Goal: Information Seeking & Learning: Find specific fact

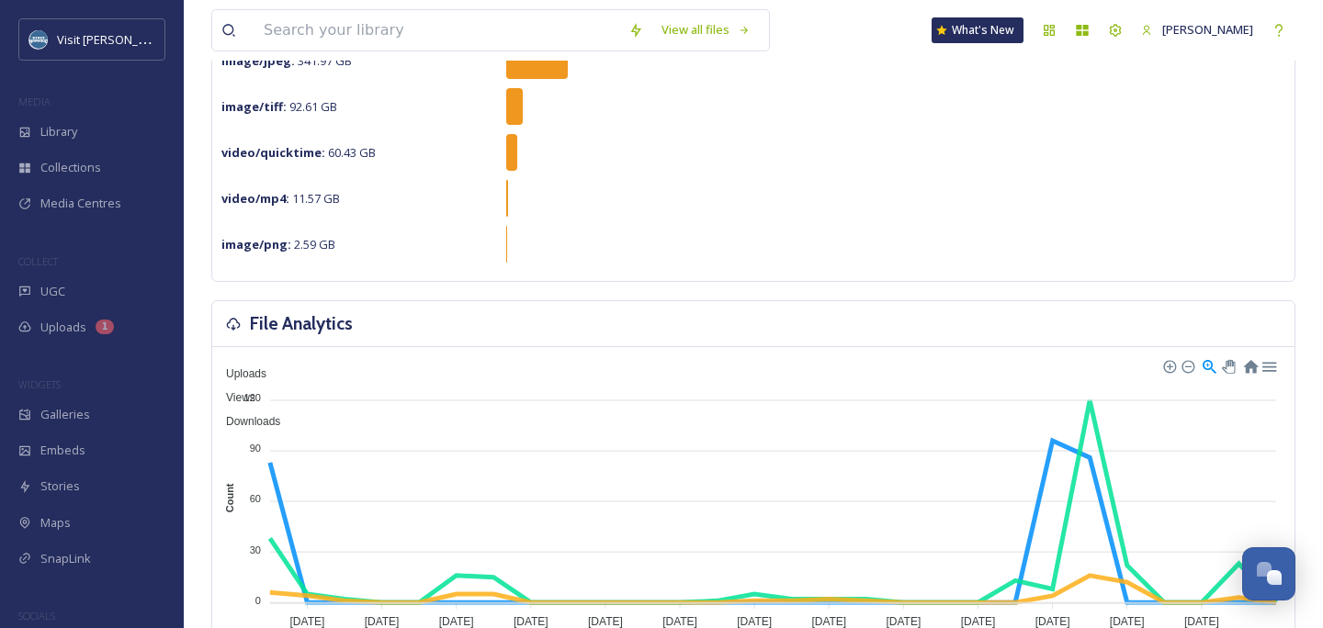
scroll to position [280, 0]
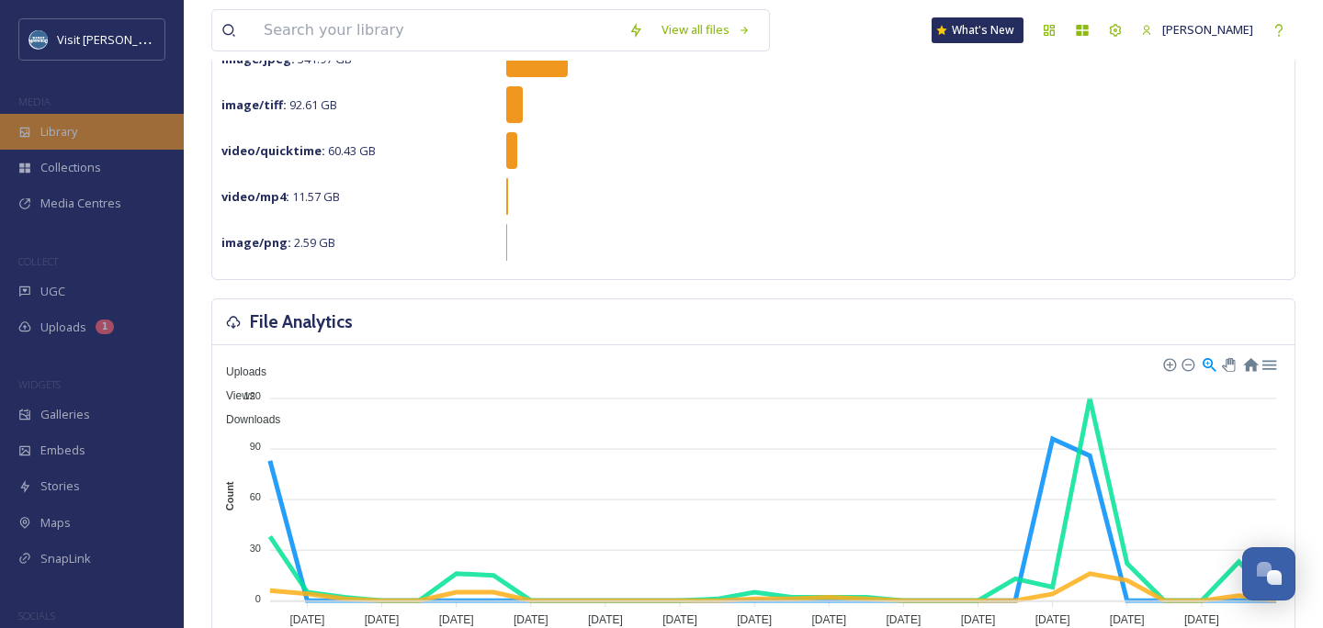
click at [95, 129] on div "Library" at bounding box center [92, 132] width 184 height 36
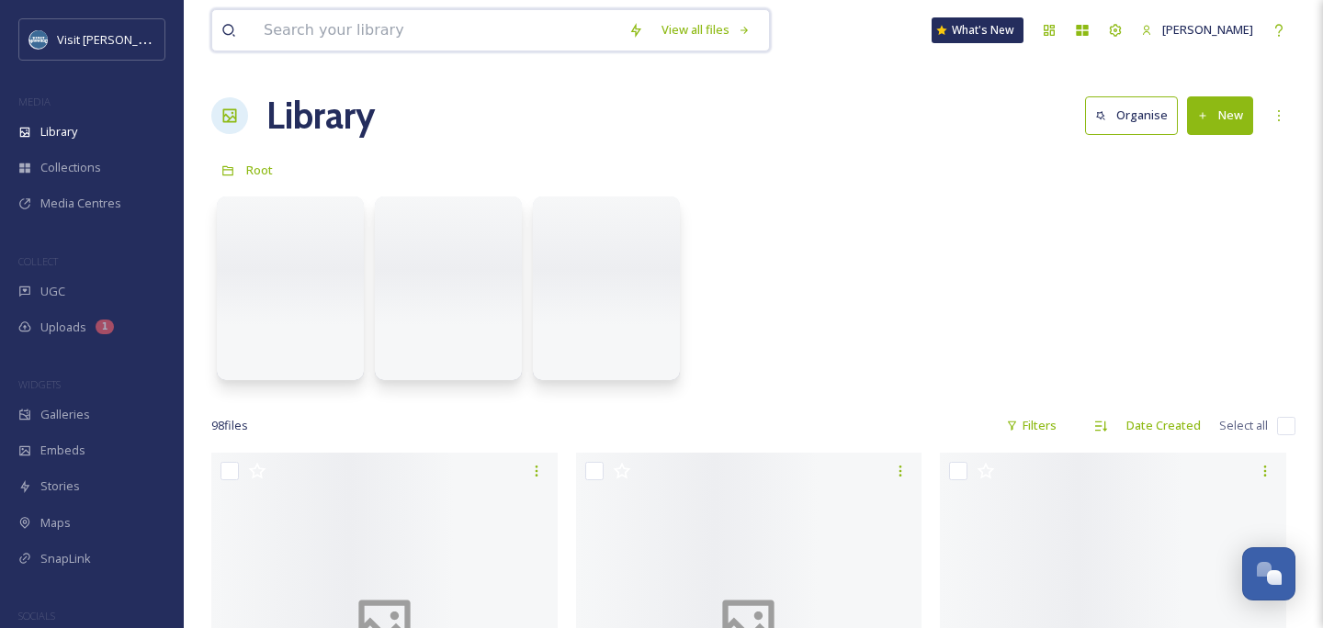
click at [318, 22] on input at bounding box center [436, 30] width 365 height 40
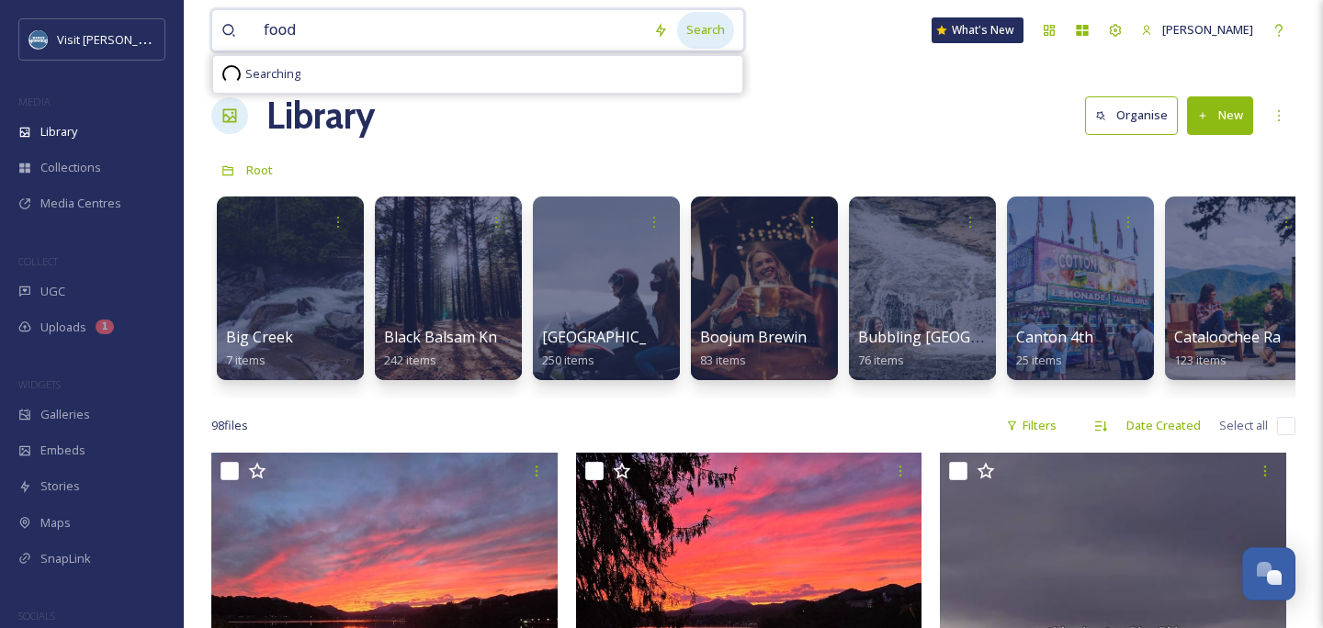
type input "food"
click at [726, 35] on div "Search" at bounding box center [705, 30] width 57 height 36
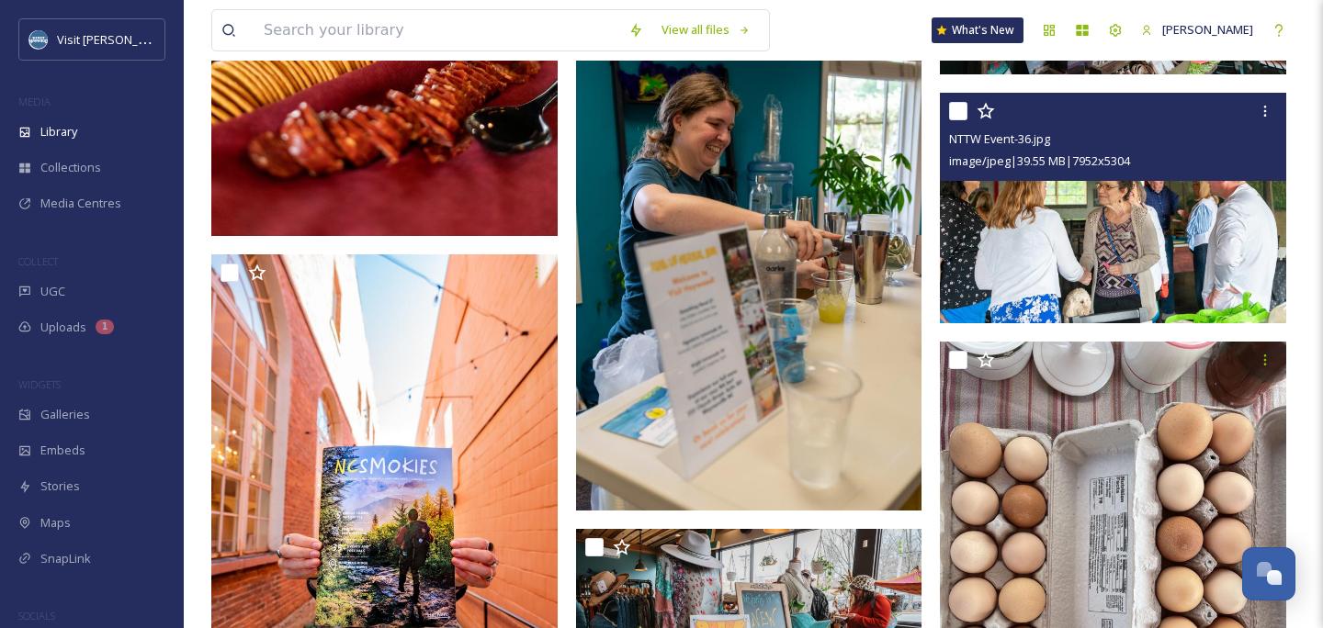
scroll to position [38485, 0]
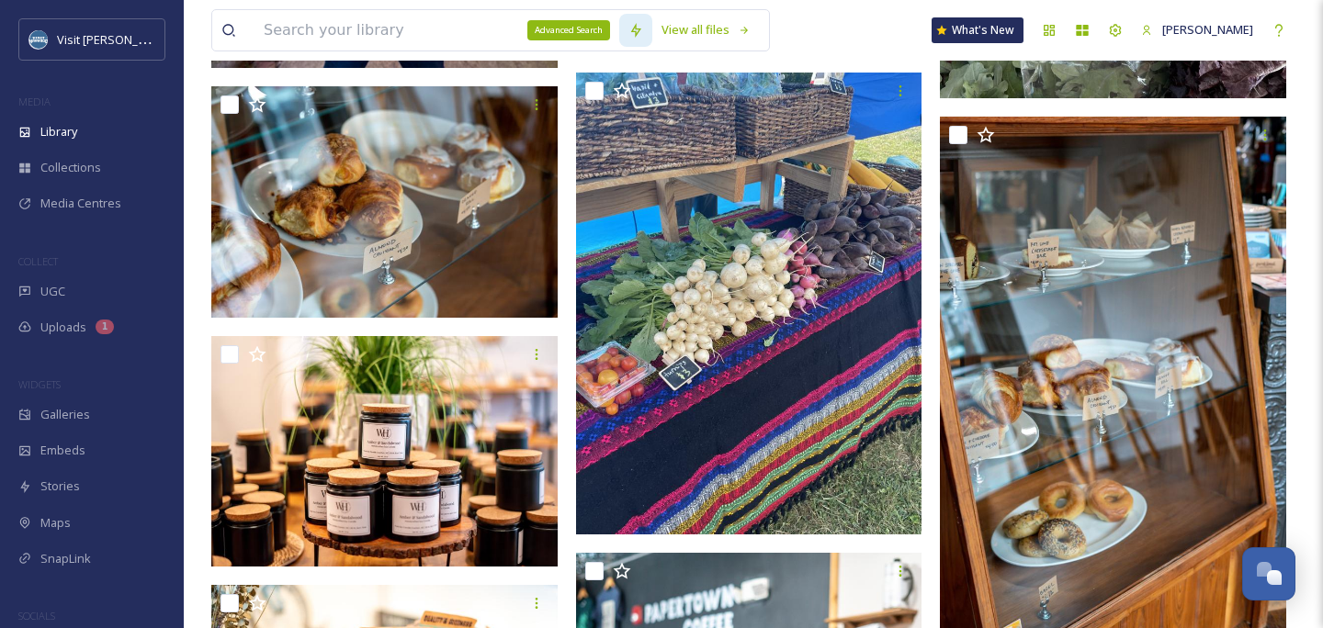
click at [643, 27] on icon at bounding box center [635, 30] width 15 height 15
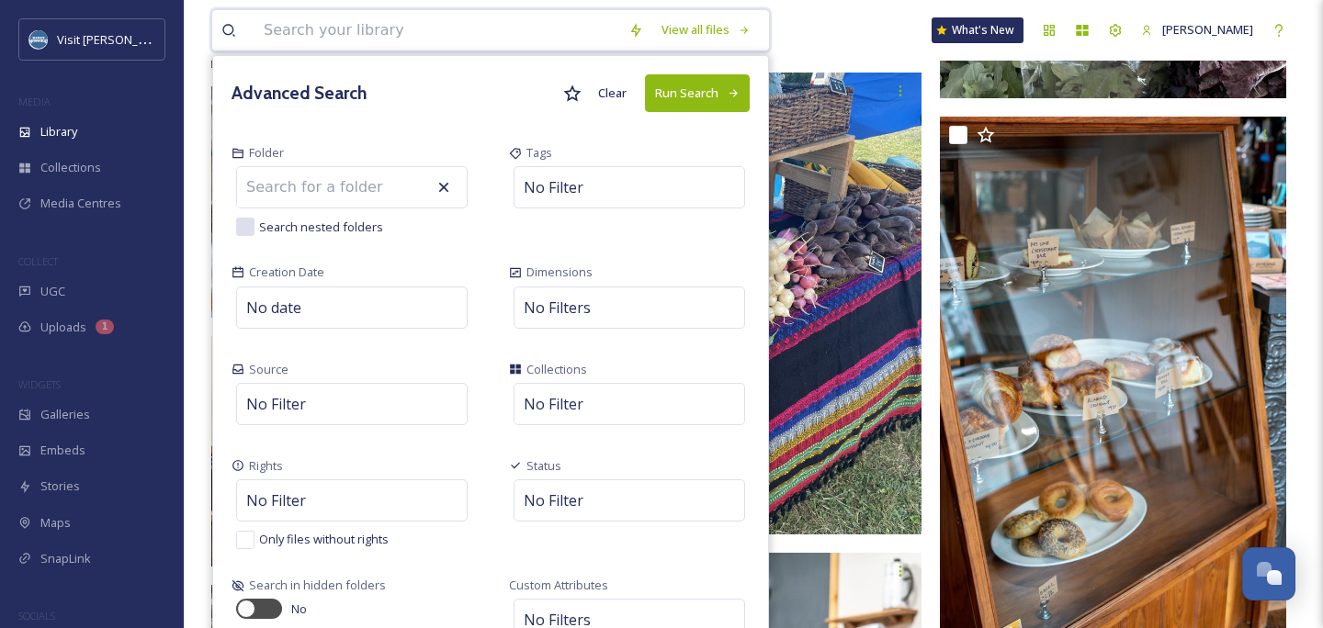
click at [884, 40] on div "View all files Advanced Search Clear Run Search Folder Search nested folders Ta…" at bounding box center [753, 30] width 1084 height 61
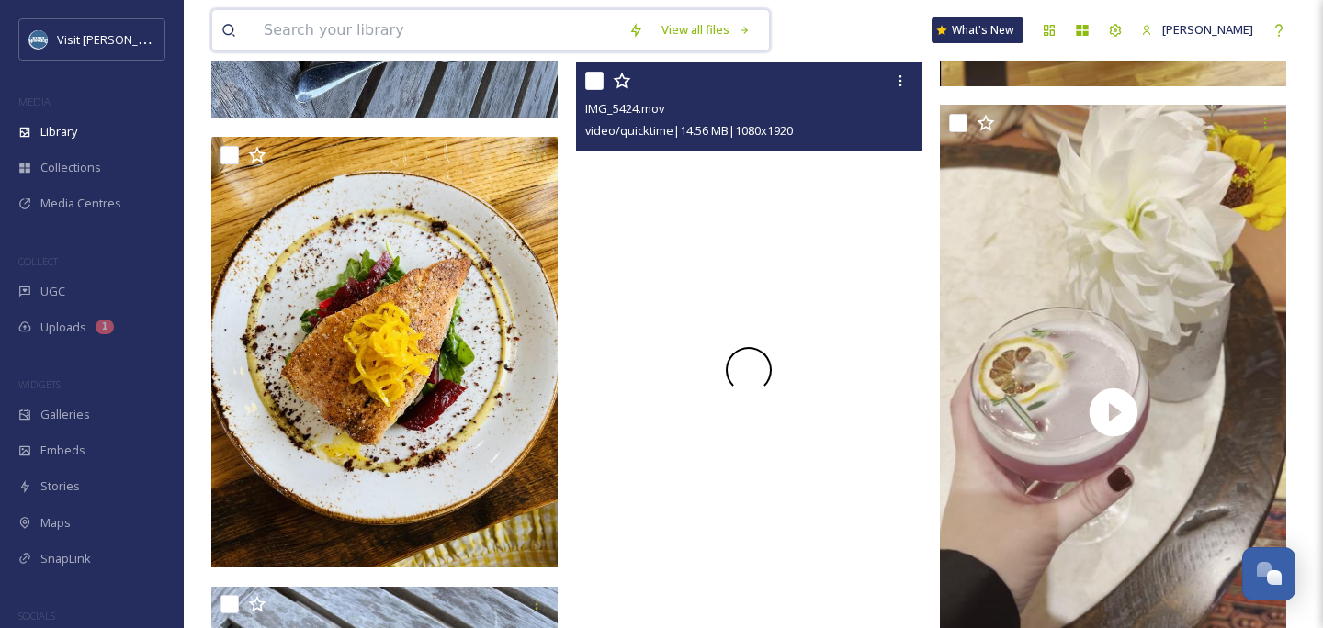
scroll to position [54413, 0]
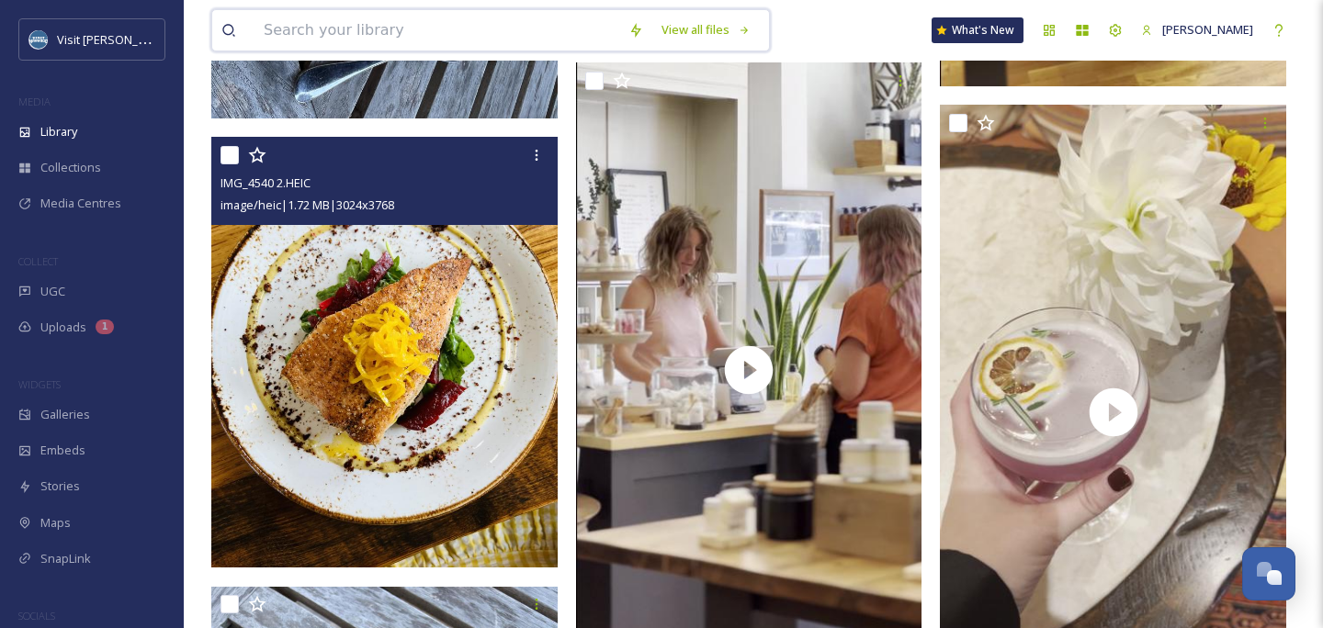
click at [469, 282] on img at bounding box center [384, 353] width 346 height 432
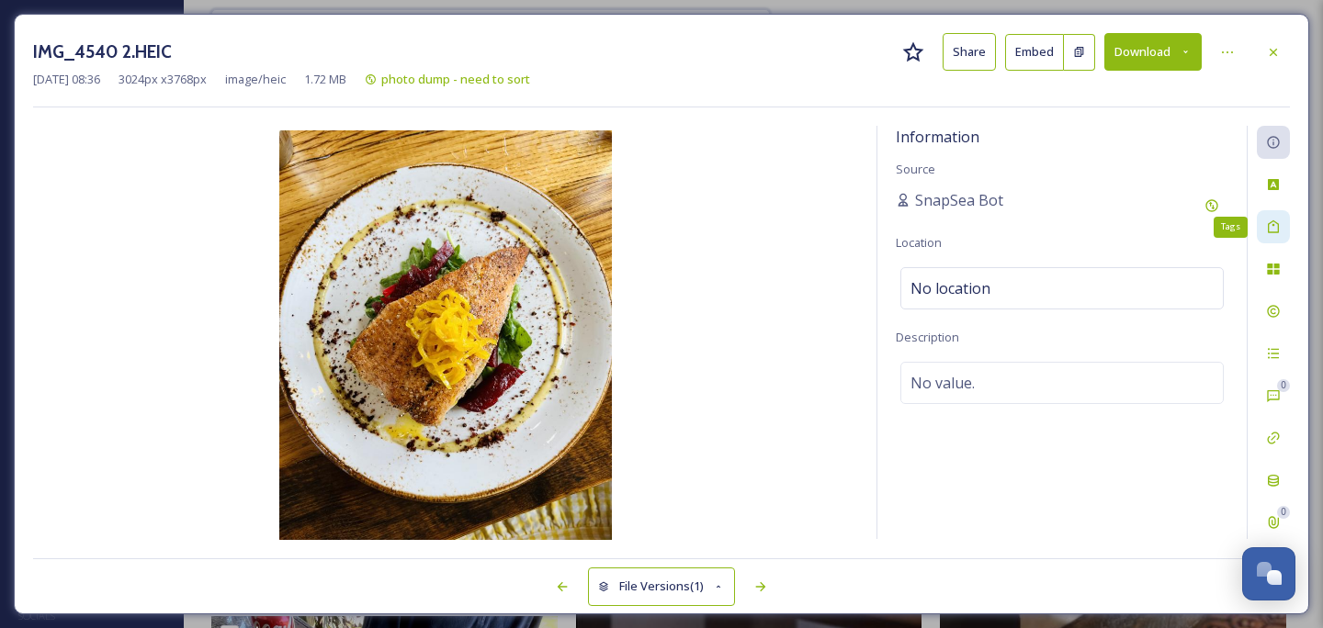
click at [1278, 226] on icon at bounding box center [1272, 226] width 11 height 13
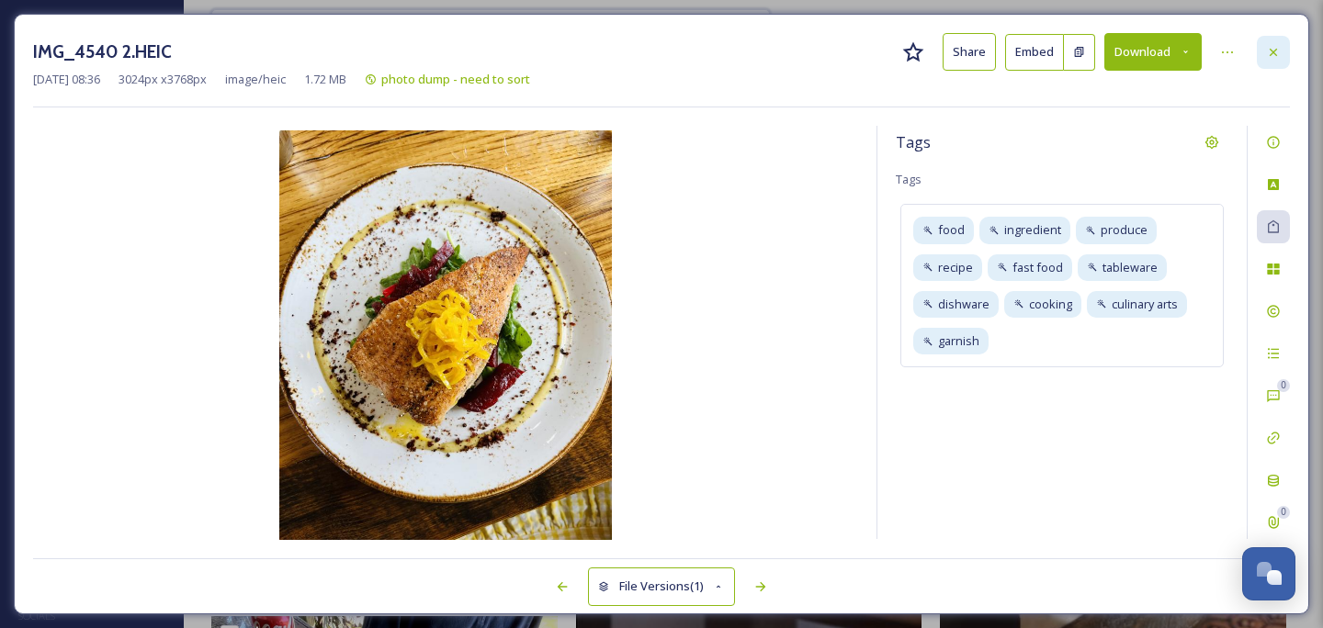
click at [1269, 56] on icon at bounding box center [1273, 52] width 15 height 15
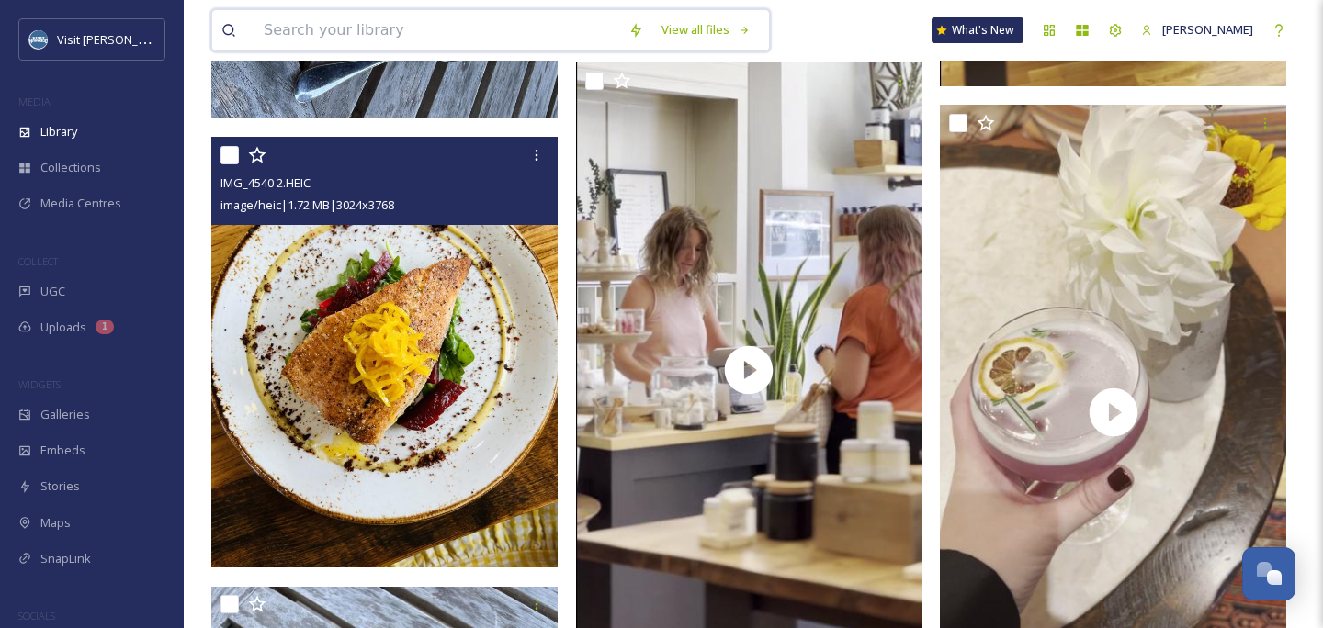
click at [231, 152] on input "checkbox" at bounding box center [229, 155] width 18 height 18
checkbox input "true"
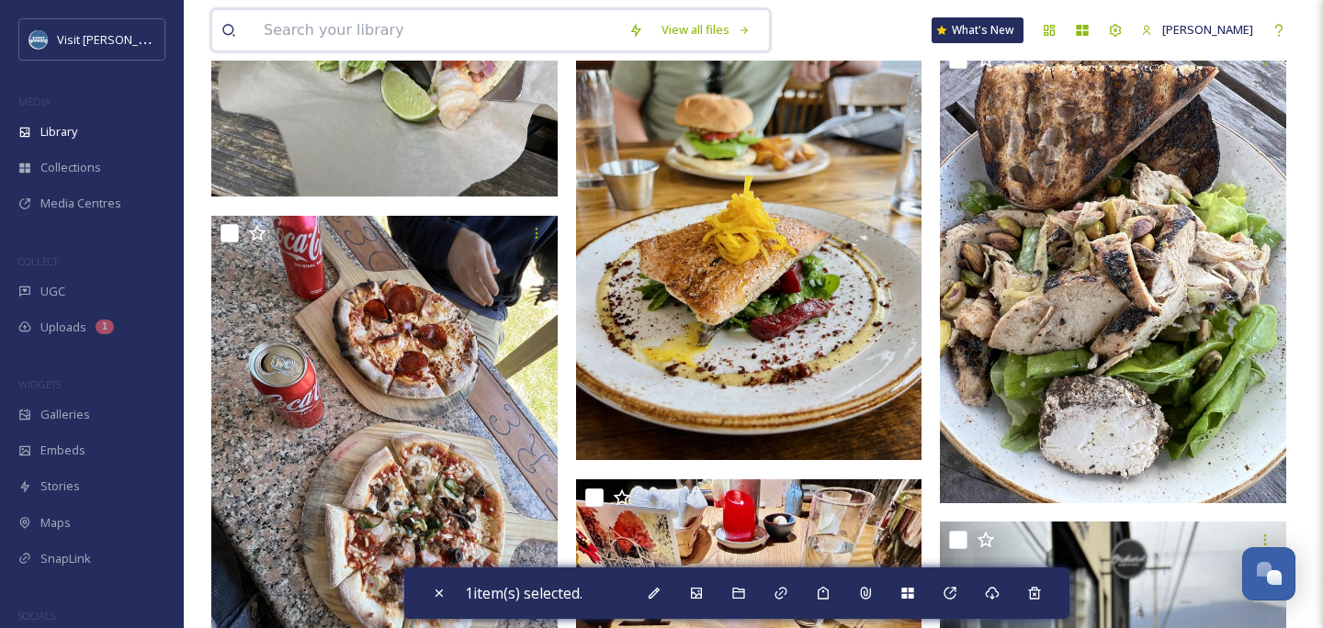
scroll to position [56226, 0]
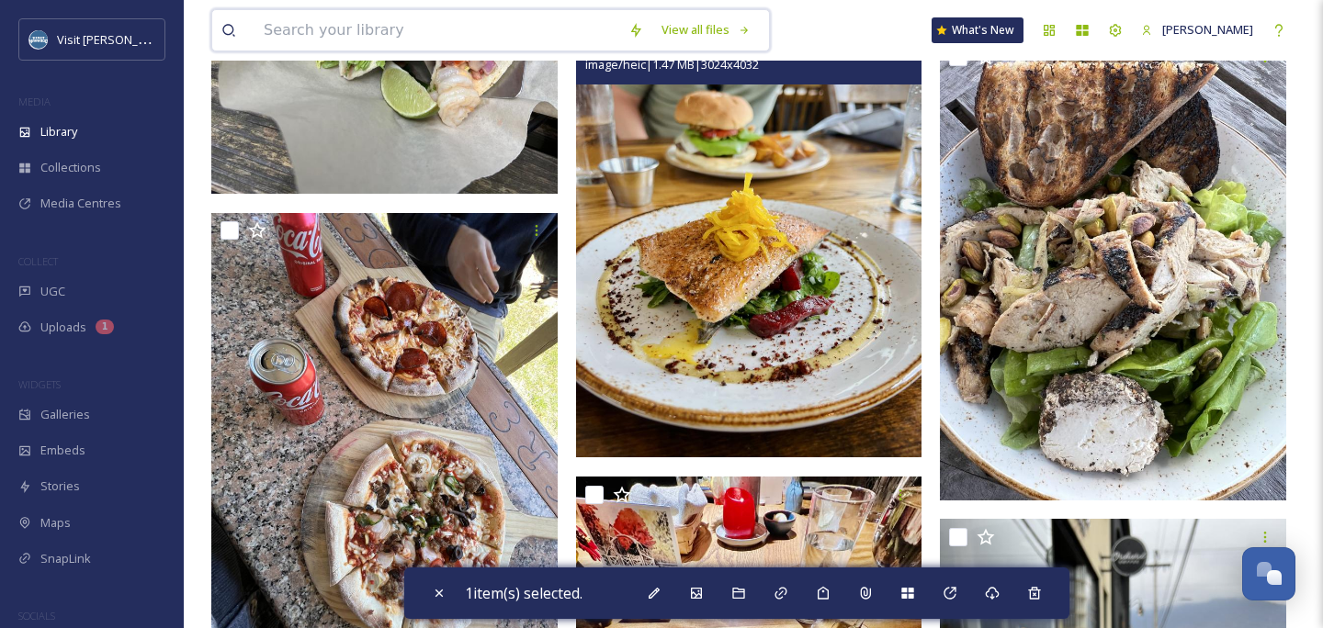
click at [712, 269] on img at bounding box center [749, 226] width 346 height 461
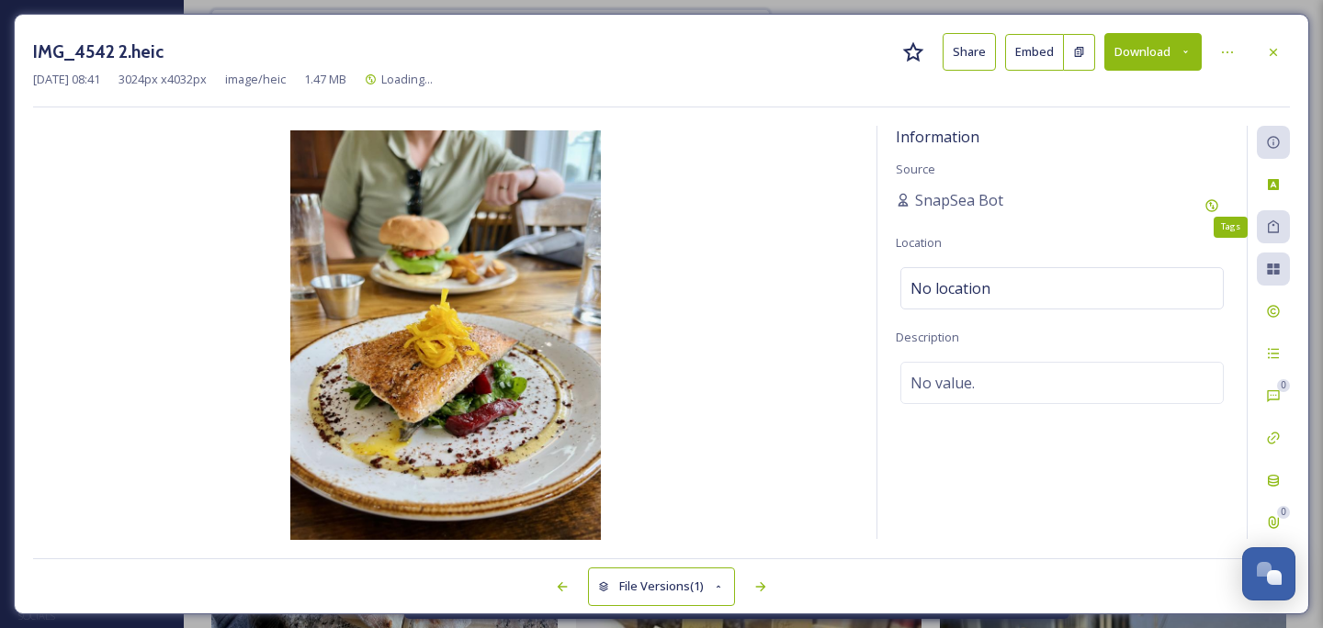
click at [1267, 232] on icon at bounding box center [1273, 227] width 15 height 15
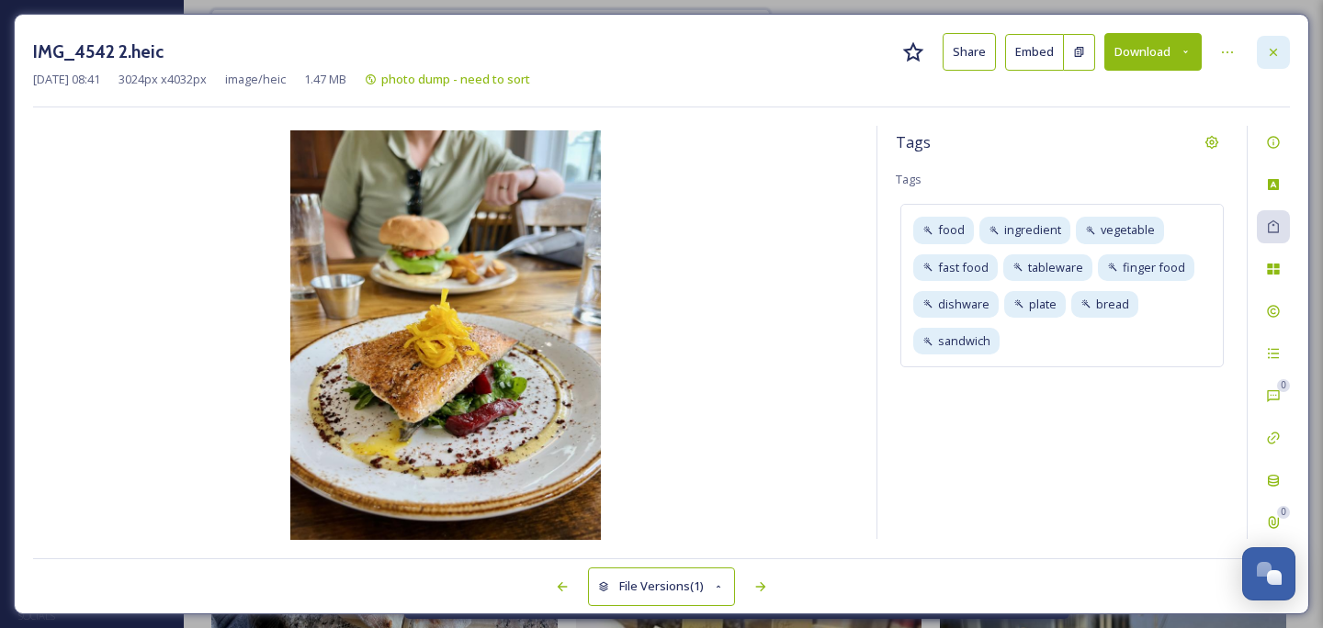
click at [1274, 51] on icon at bounding box center [1273, 52] width 15 height 15
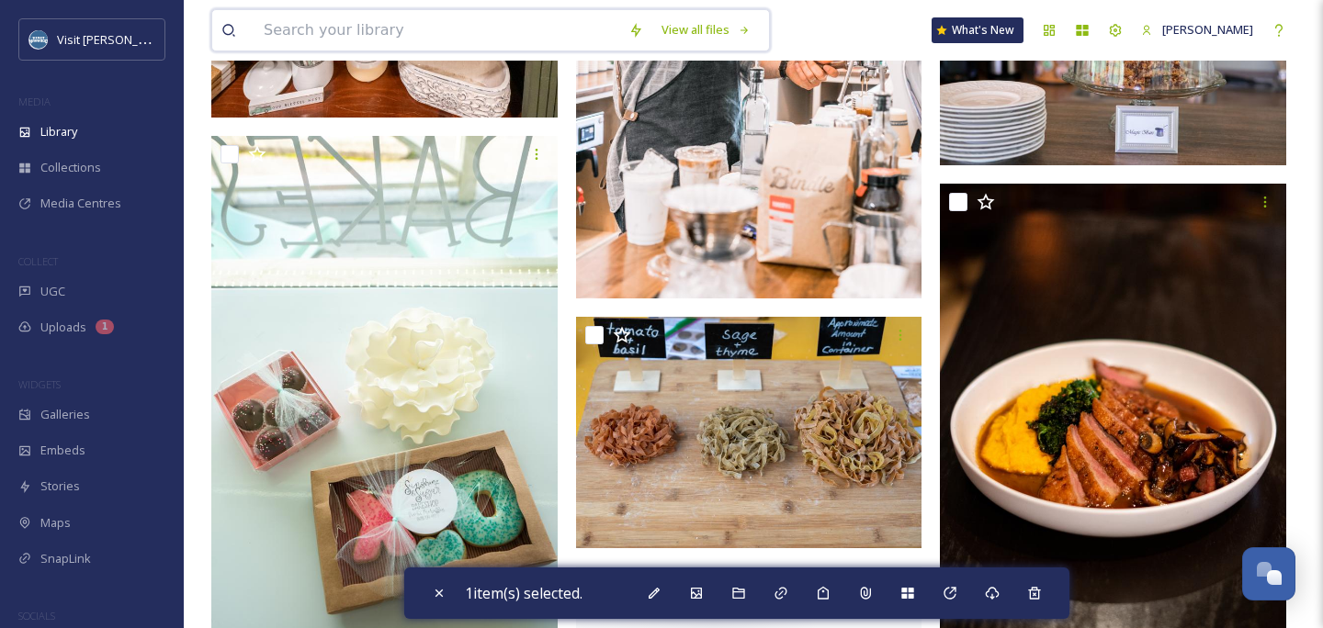
scroll to position [102336, 0]
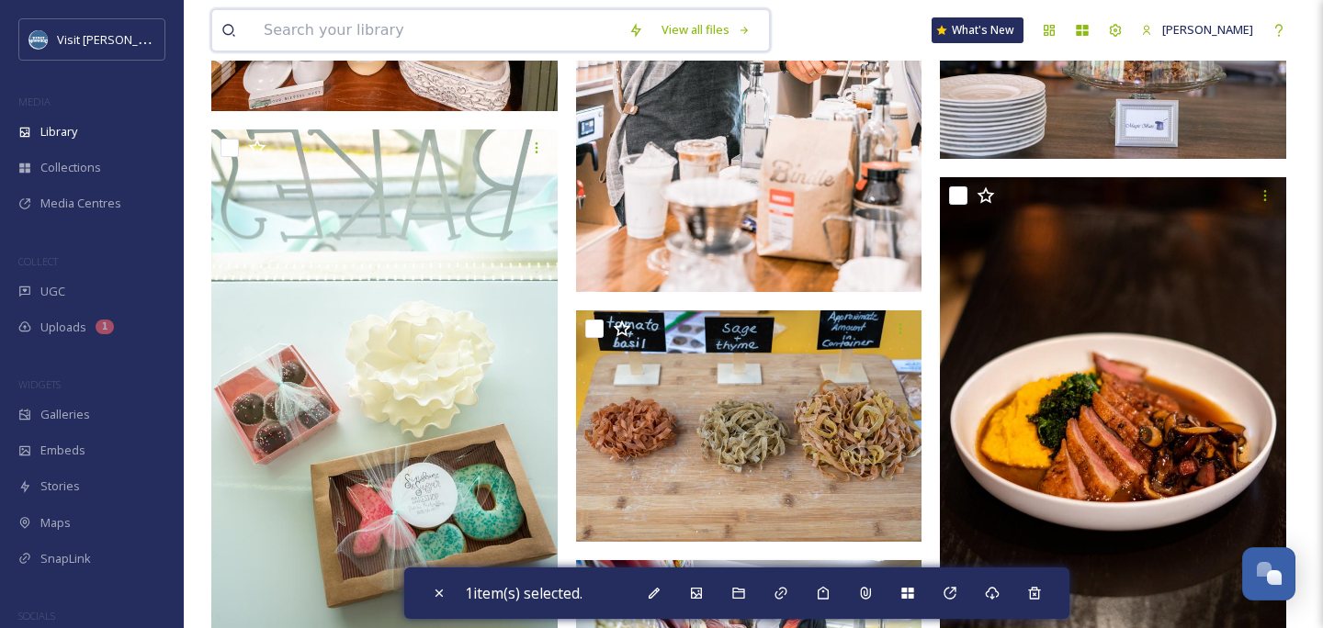
click at [468, 31] on input at bounding box center [436, 30] width 365 height 40
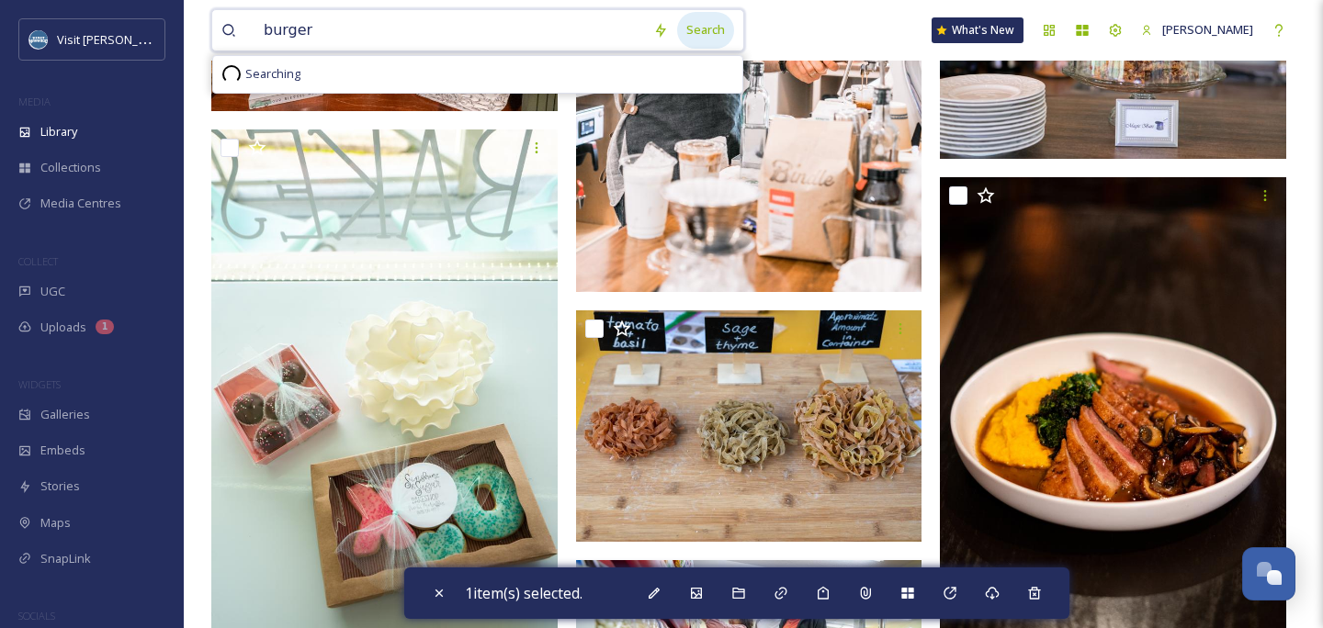
type input "burger"
click at [723, 28] on div "Search" at bounding box center [705, 30] width 57 height 36
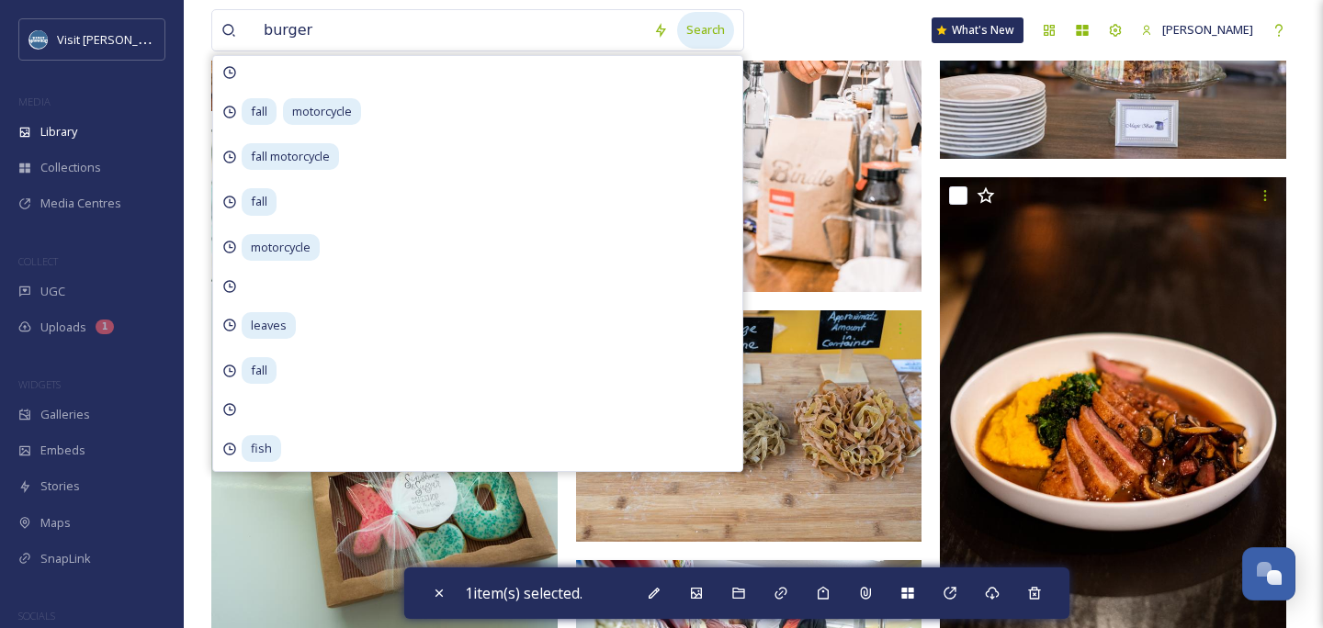
click at [716, 28] on div "Search" at bounding box center [705, 30] width 57 height 36
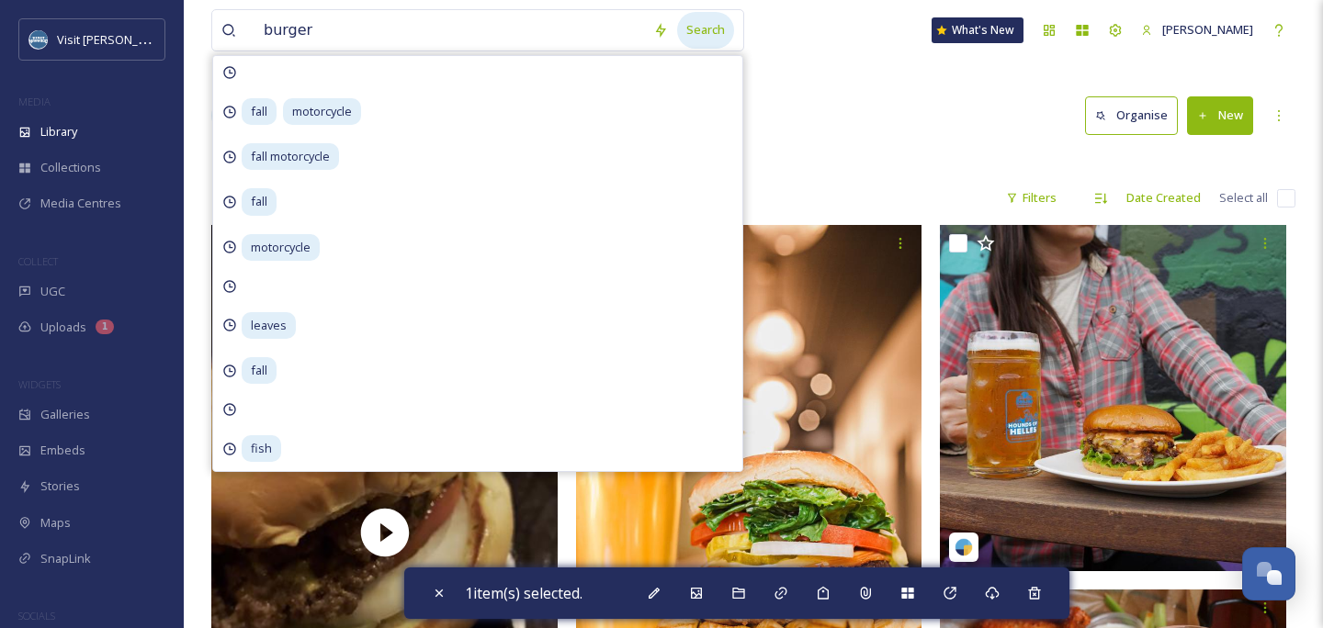
click at [734, 31] on div "Search" at bounding box center [705, 30] width 57 height 36
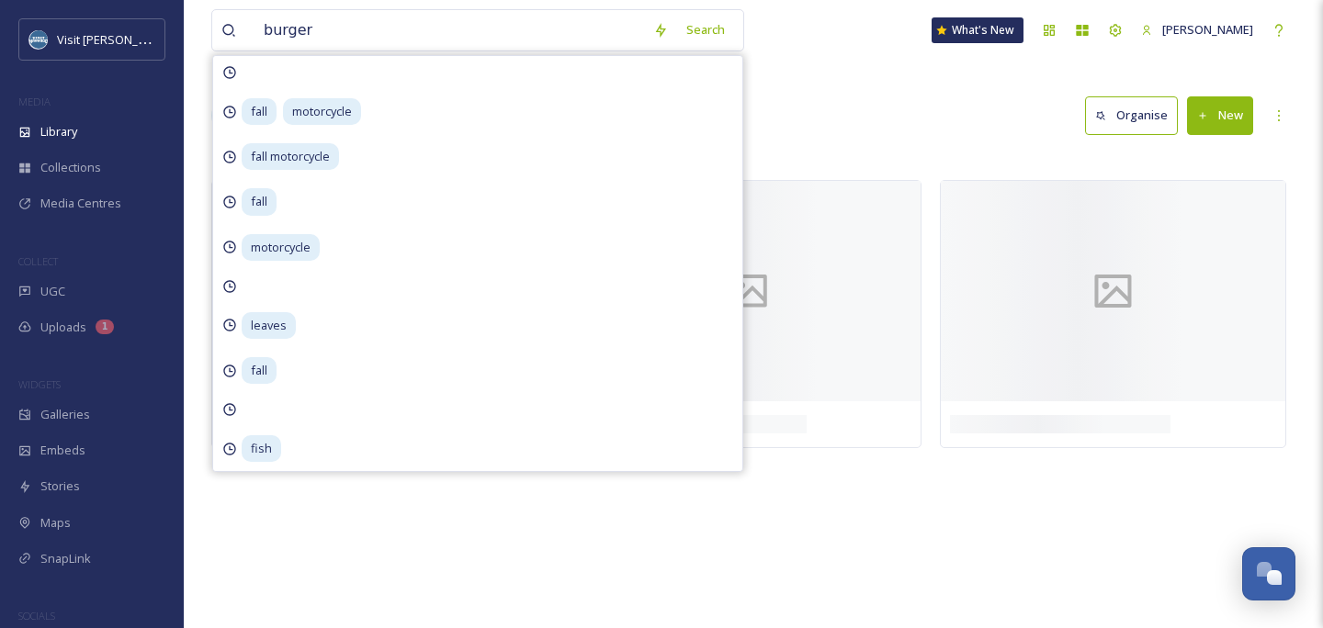
click at [850, 101] on div "Library Search Organise New" at bounding box center [753, 115] width 1084 height 55
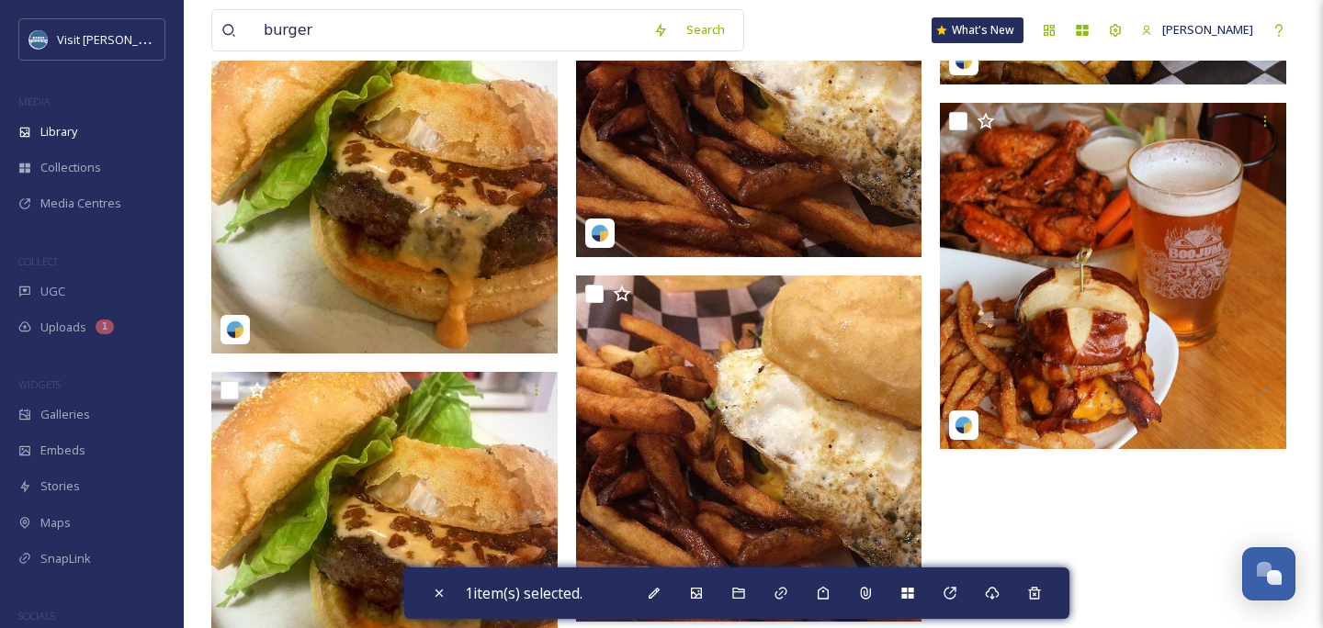
scroll to position [1216, 0]
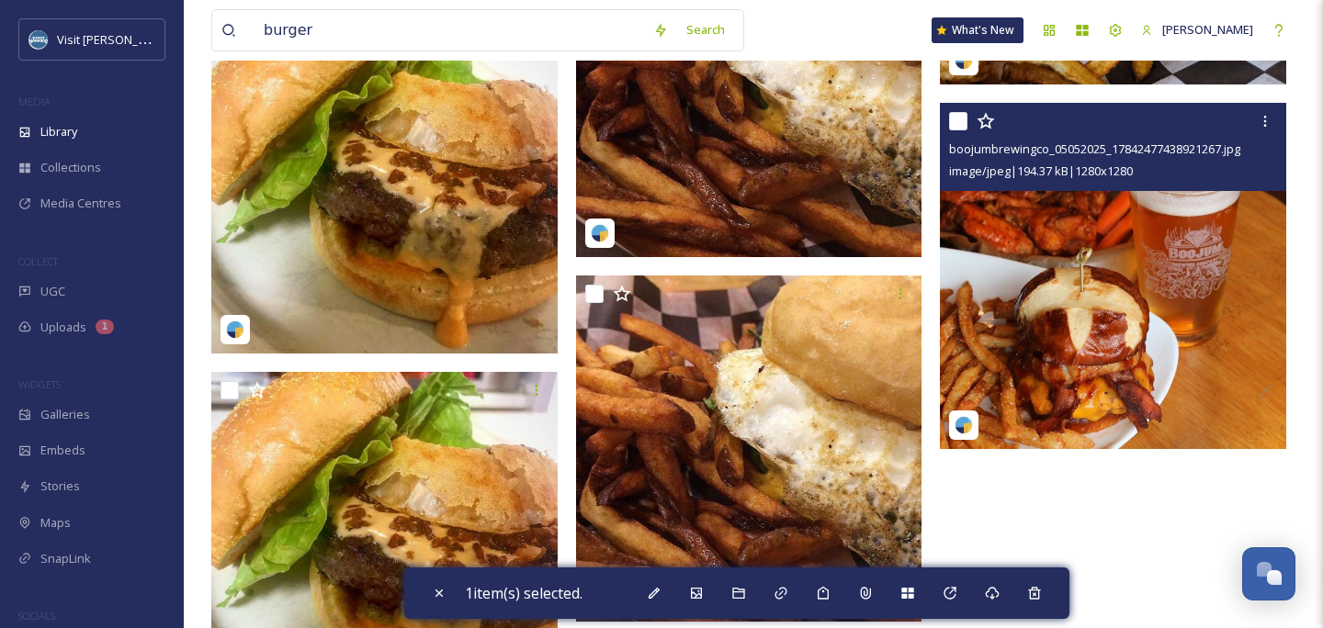
click at [1157, 304] on img at bounding box center [1113, 276] width 346 height 346
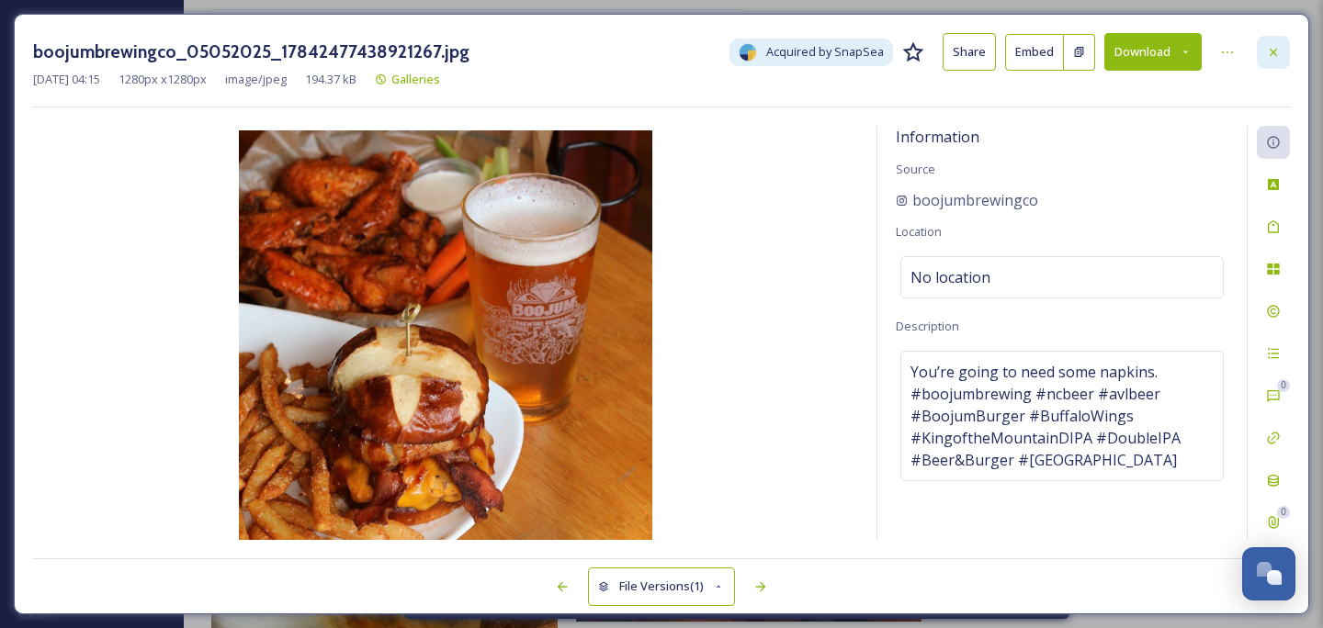
click at [1269, 51] on icon at bounding box center [1273, 52] width 15 height 15
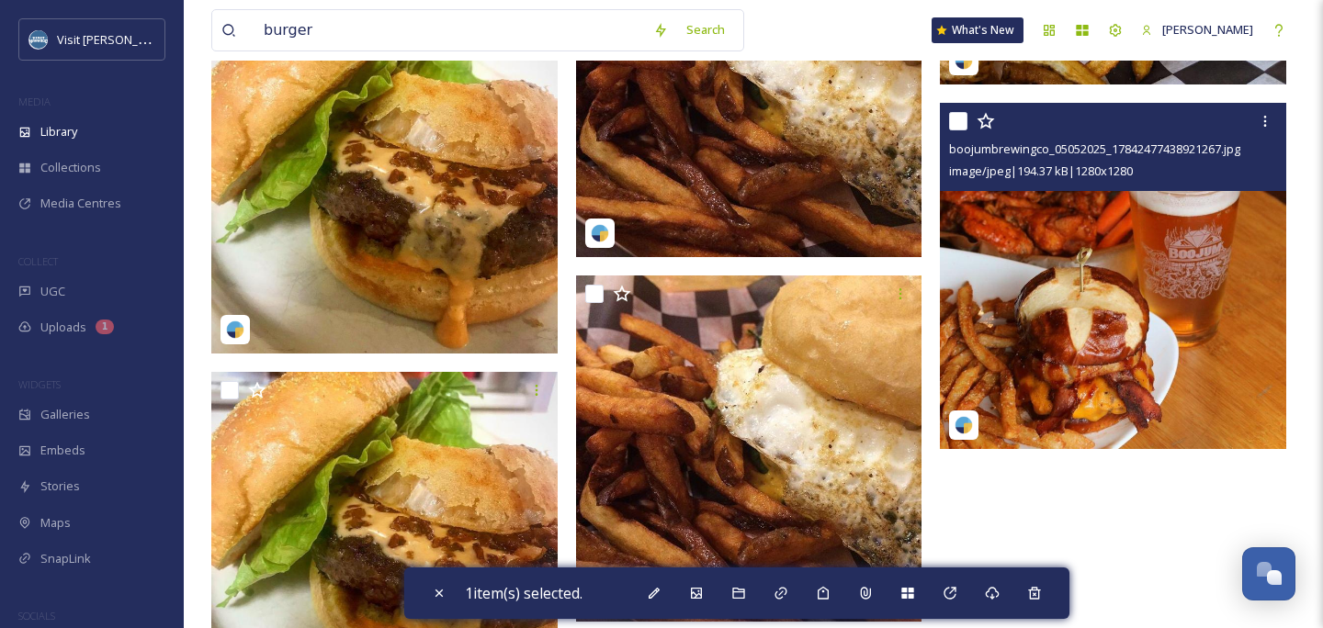
click at [960, 120] on input "checkbox" at bounding box center [958, 121] width 18 height 18
checkbox input "true"
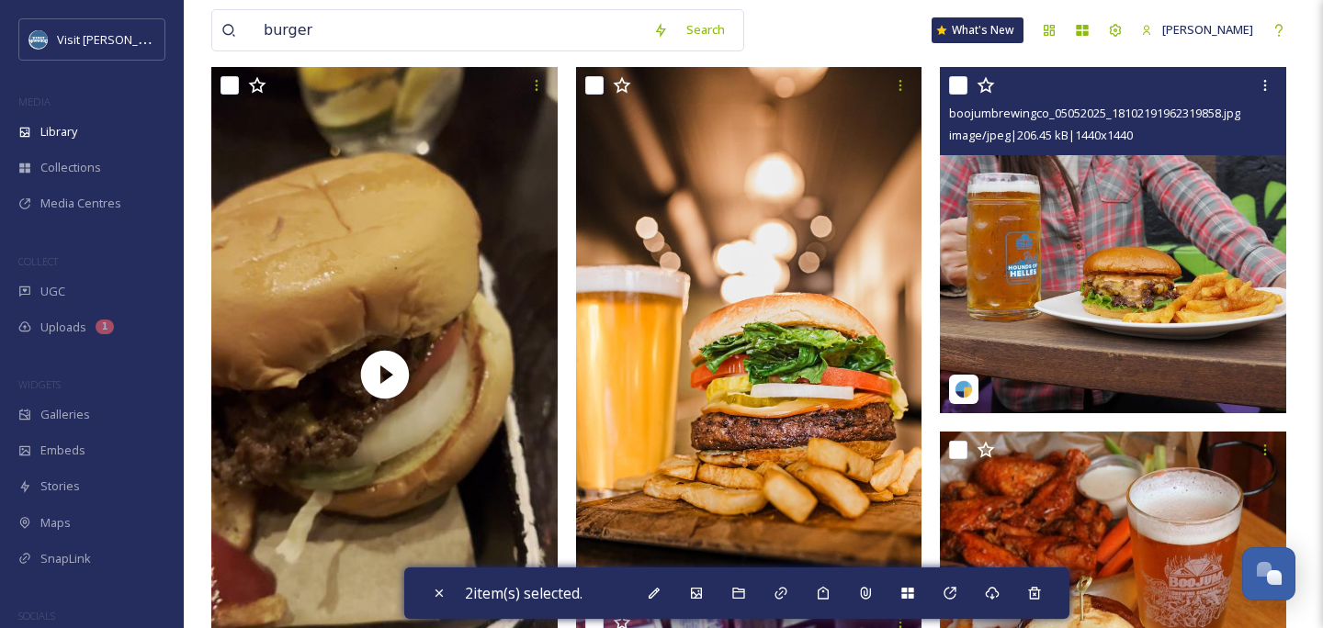
scroll to position [156, 0]
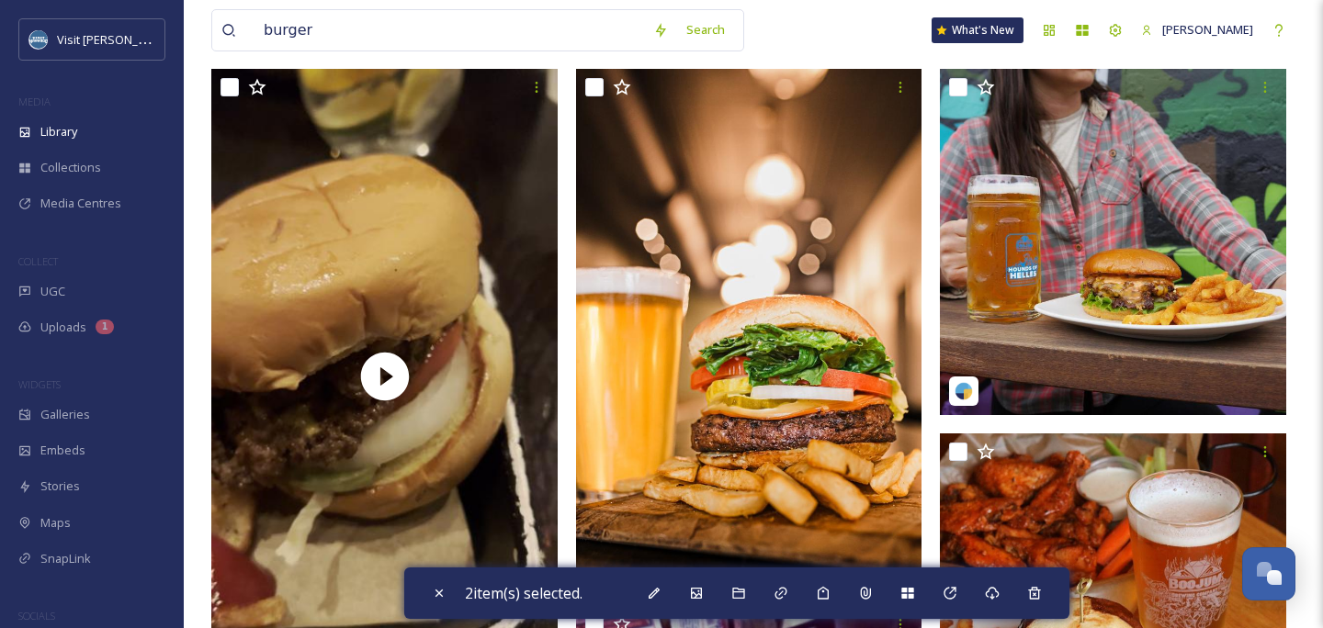
click at [1149, 293] on img at bounding box center [1113, 242] width 346 height 346
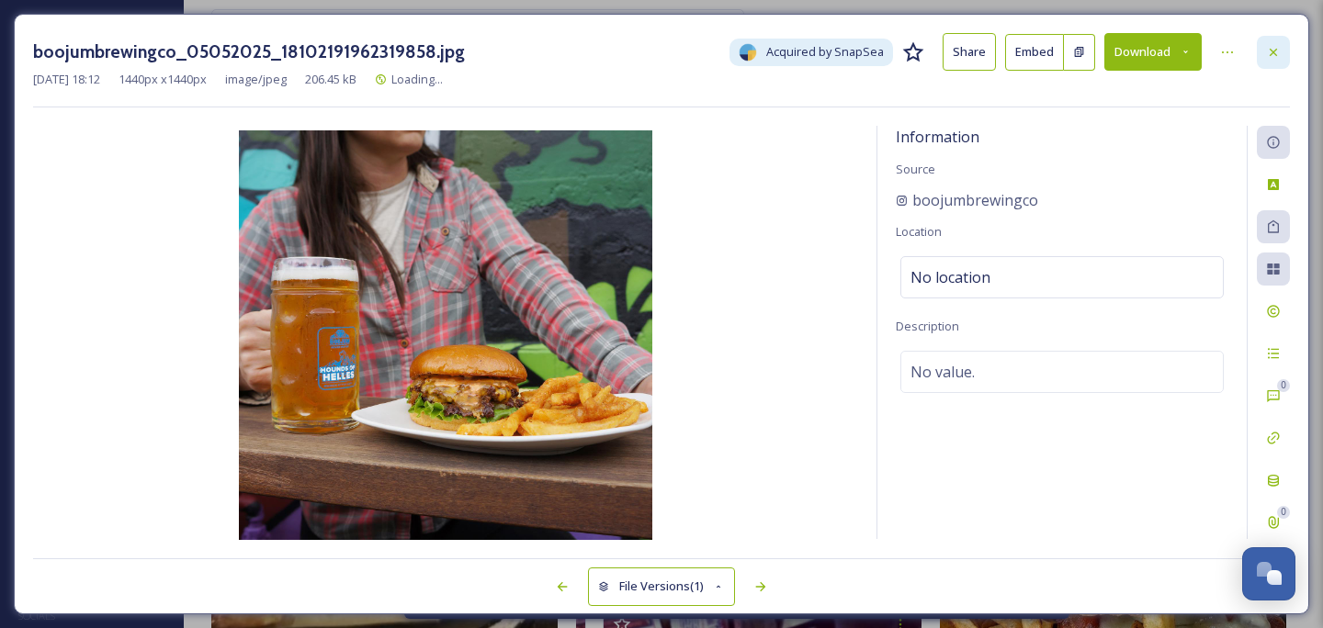
click at [1276, 50] on icon at bounding box center [1273, 52] width 15 height 15
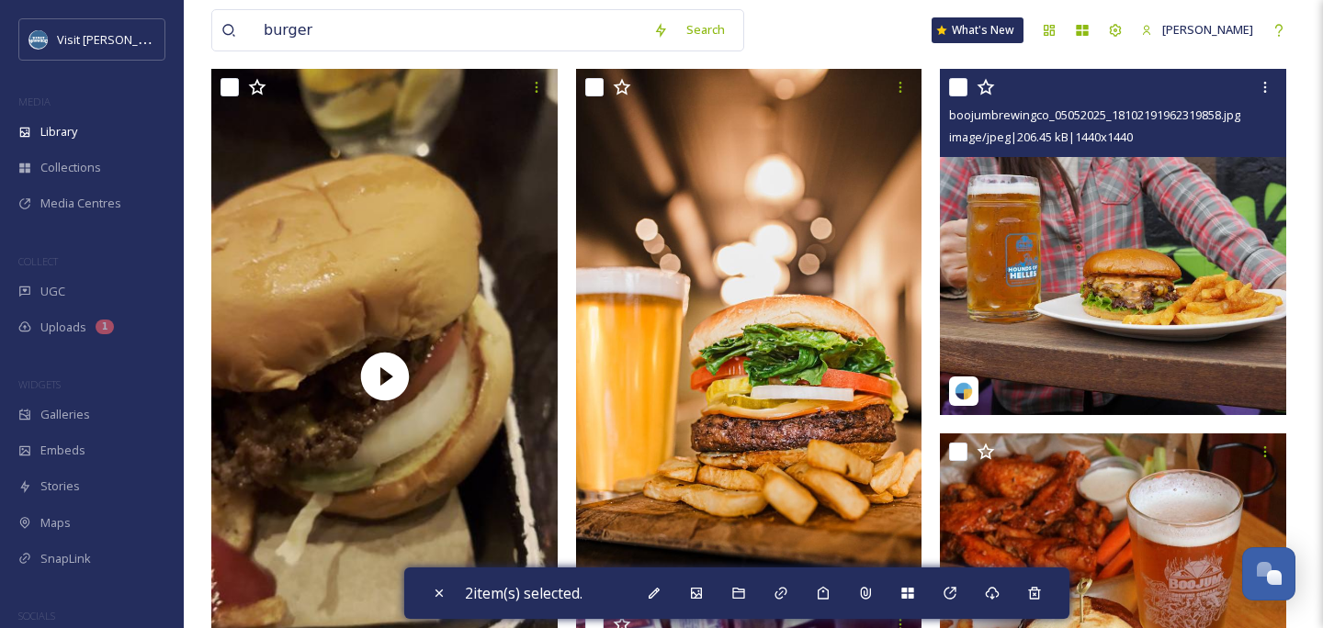
click at [958, 92] on input "checkbox" at bounding box center [958, 87] width 18 height 18
checkbox input "true"
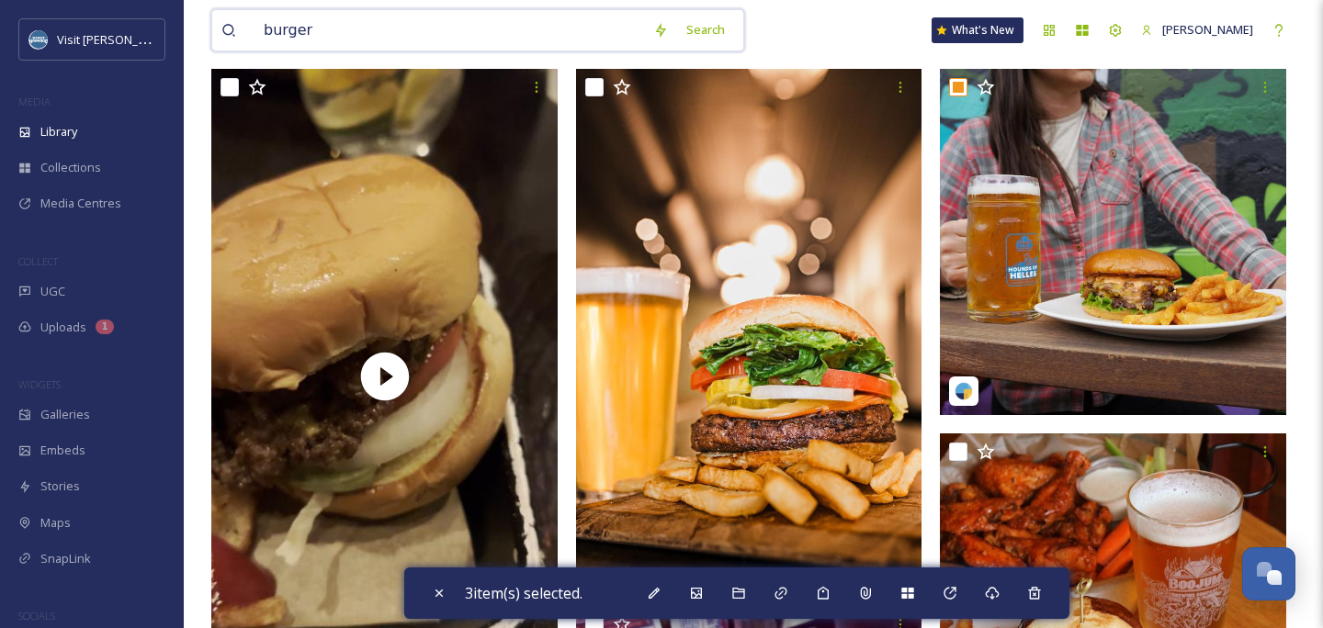
click at [620, 36] on input "burger" at bounding box center [448, 30] width 389 height 40
type input "bottle"
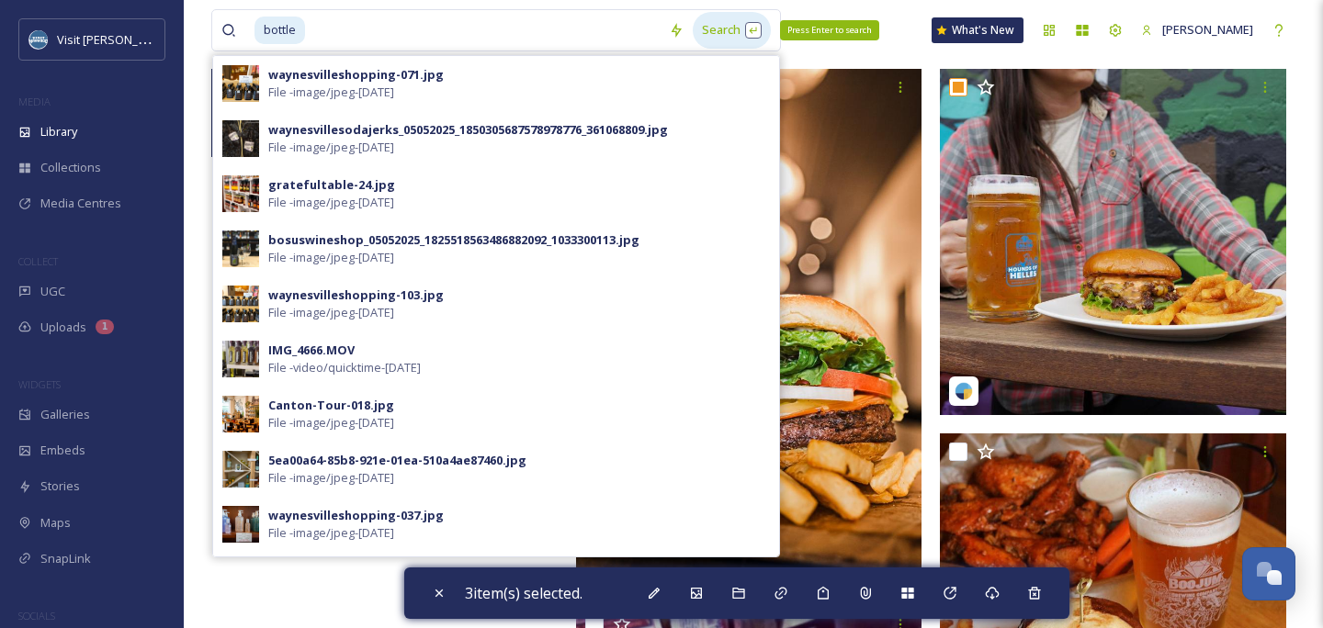
click at [744, 41] on div "Search Press Enter to search" at bounding box center [731, 30] width 78 height 36
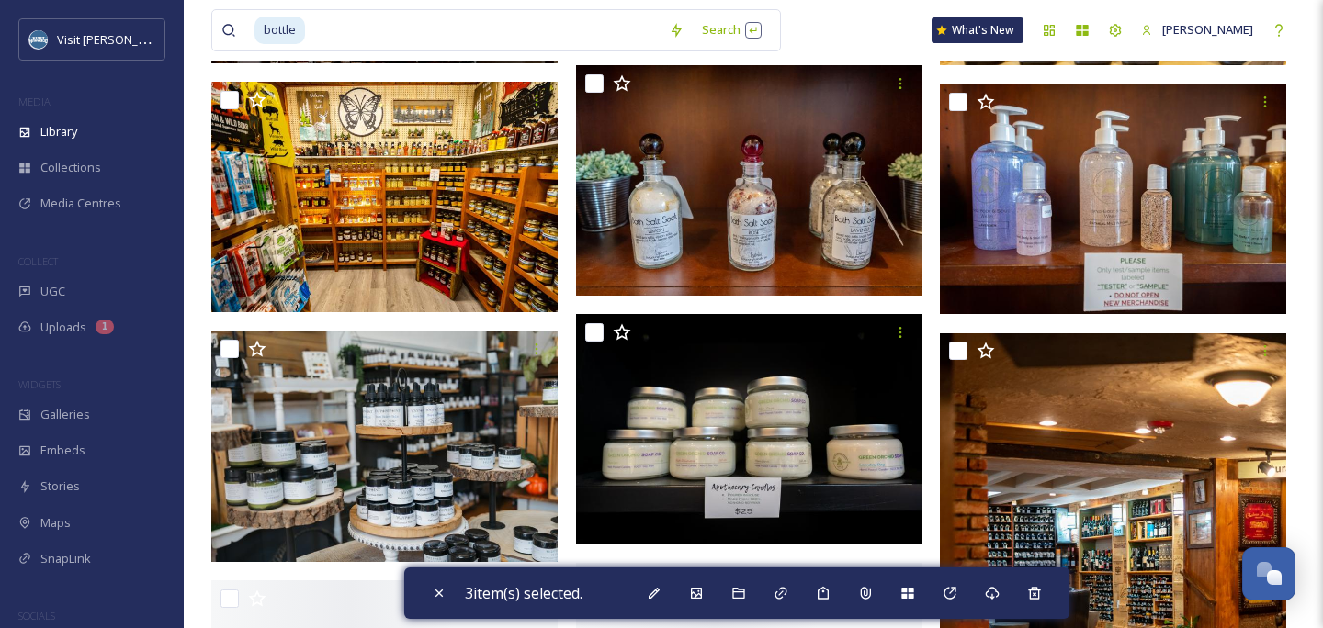
scroll to position [15709, 0]
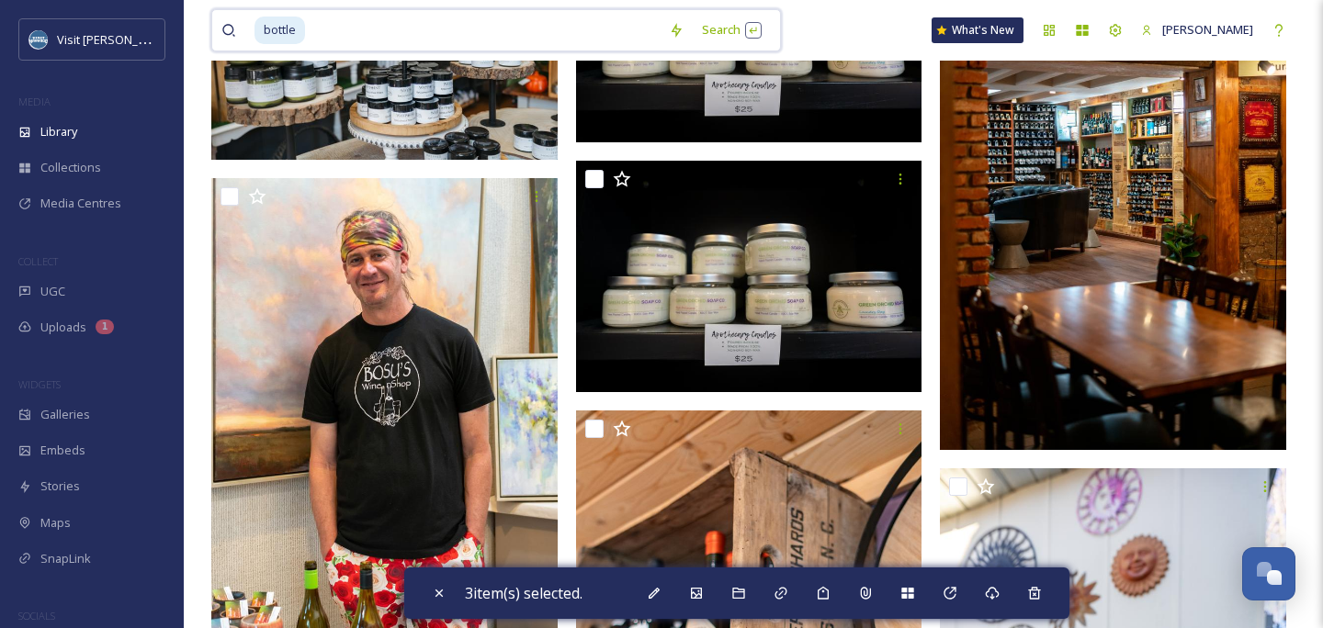
click at [478, 28] on input at bounding box center [483, 30] width 353 height 40
type input "b"
type input "soda"
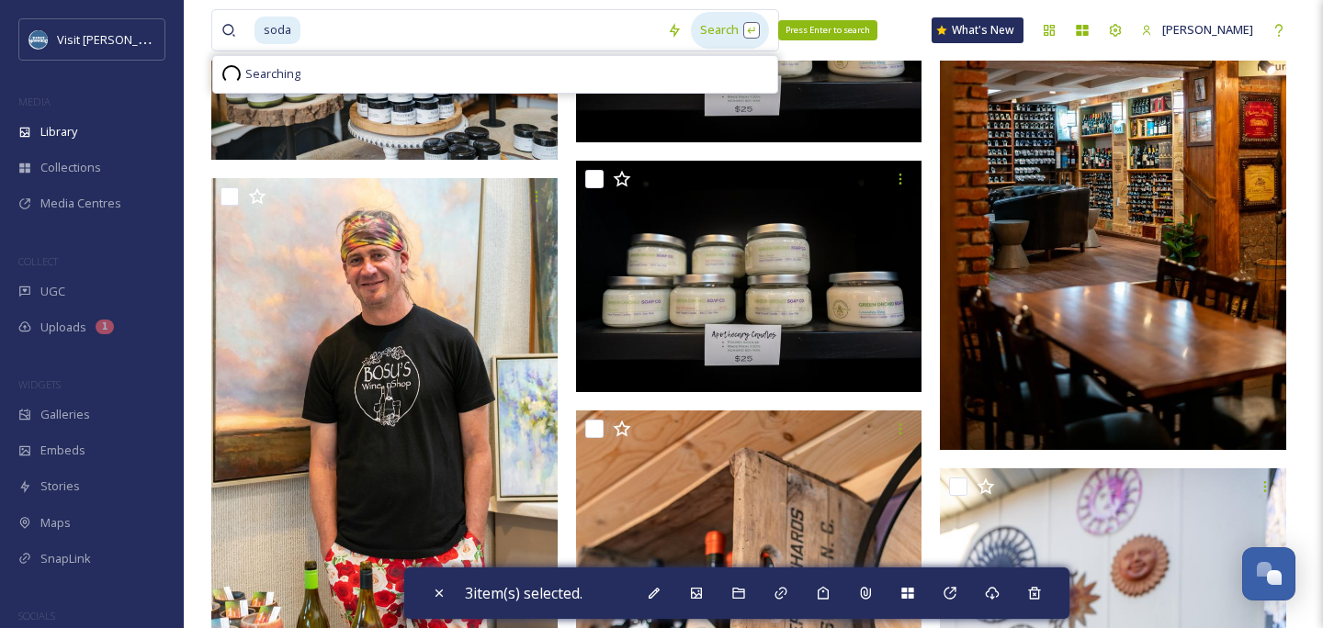
click at [744, 29] on div "Search Press Enter to search" at bounding box center [730, 30] width 78 height 36
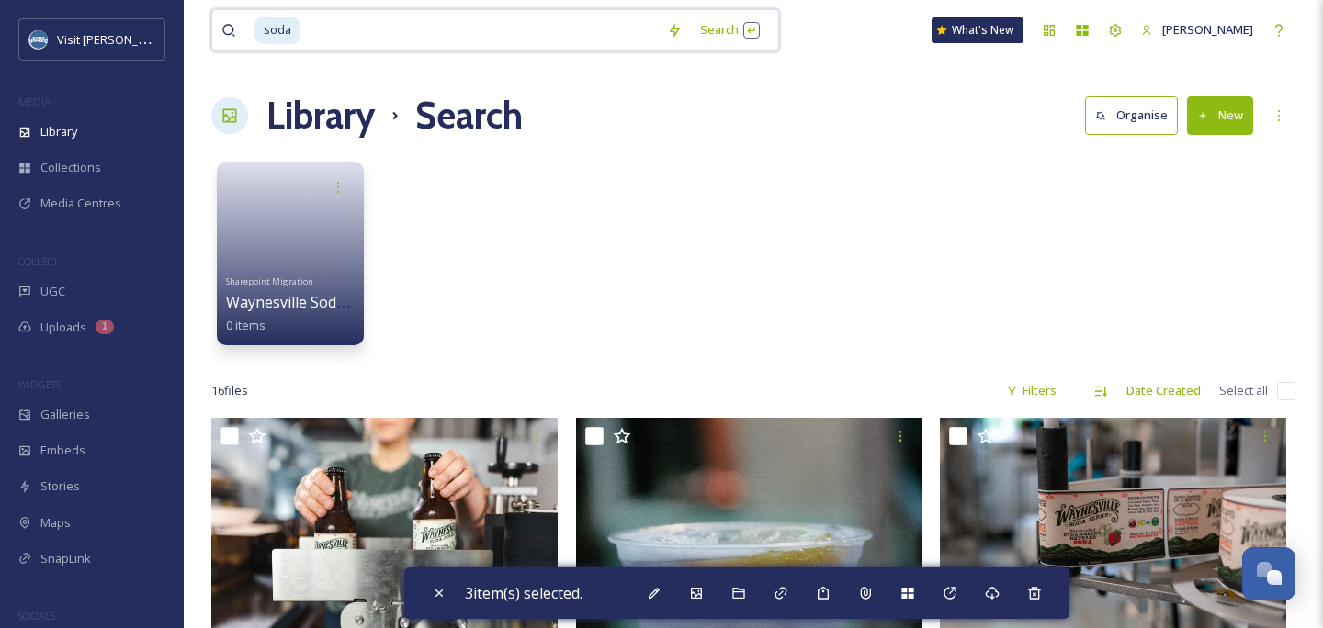
click at [479, 36] on input at bounding box center [479, 30] width 355 height 40
type input "s"
type input "boojum"
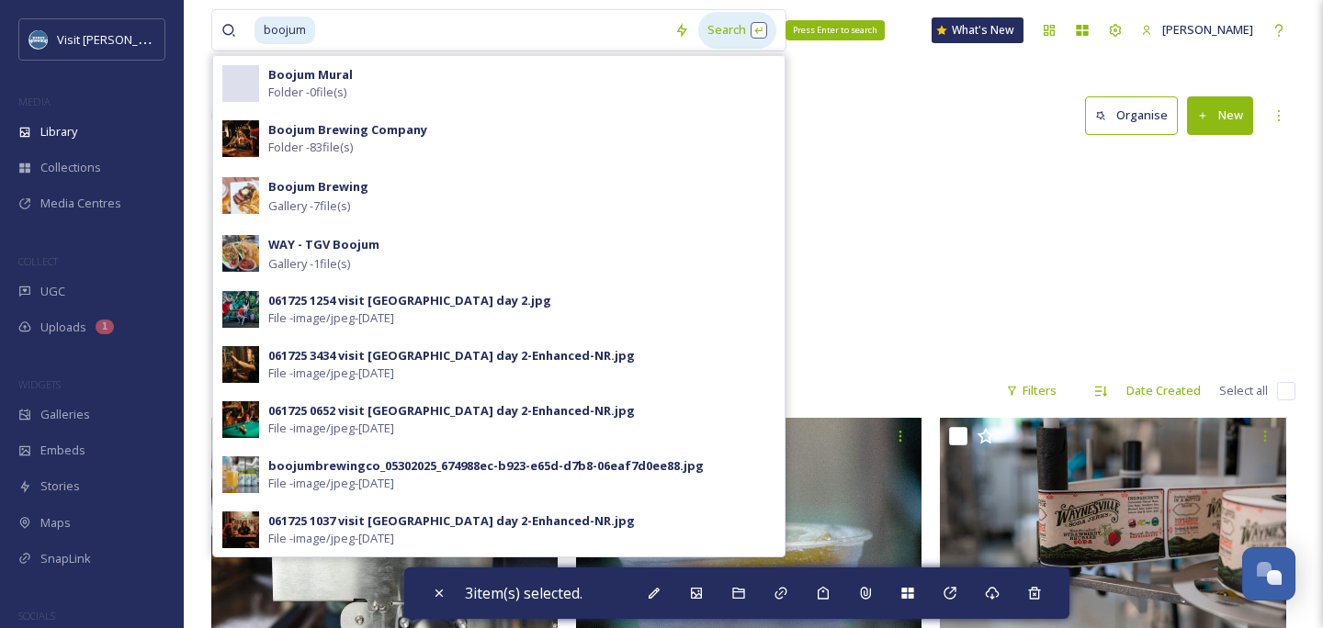
click at [742, 24] on div "Search Press Enter to search" at bounding box center [737, 30] width 78 height 36
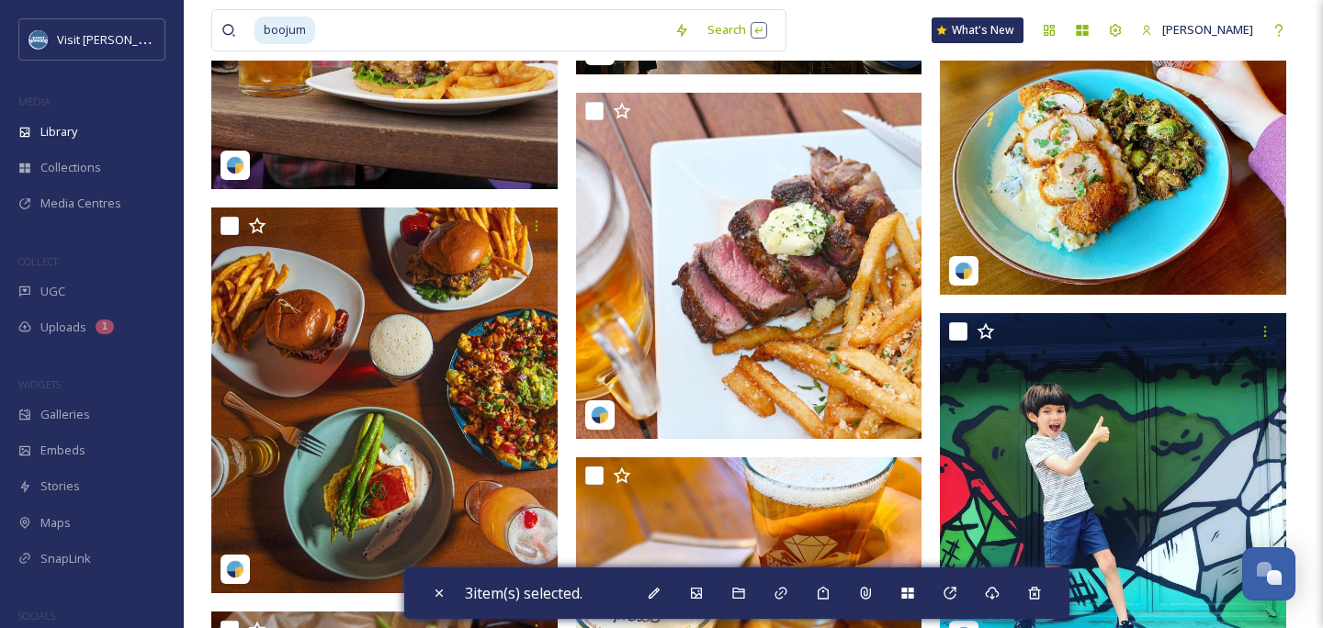
scroll to position [7923, 0]
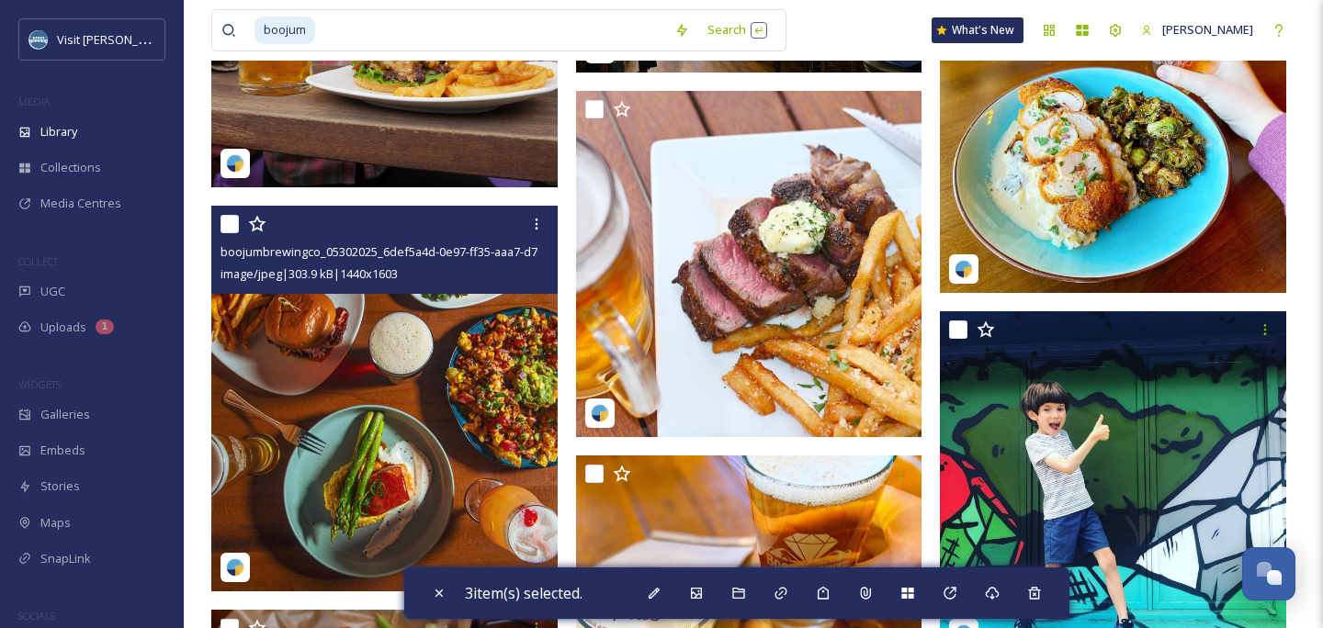
click at [229, 224] on input "checkbox" at bounding box center [229, 224] width 18 height 18
checkbox input "true"
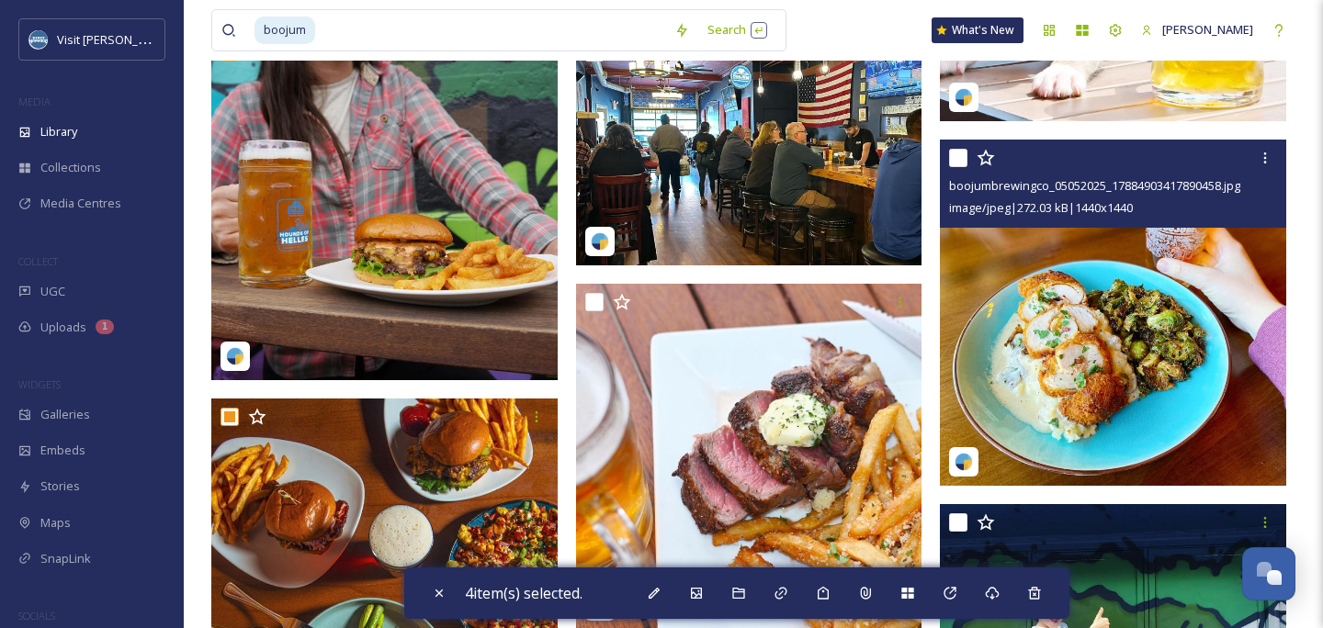
scroll to position [7737, 0]
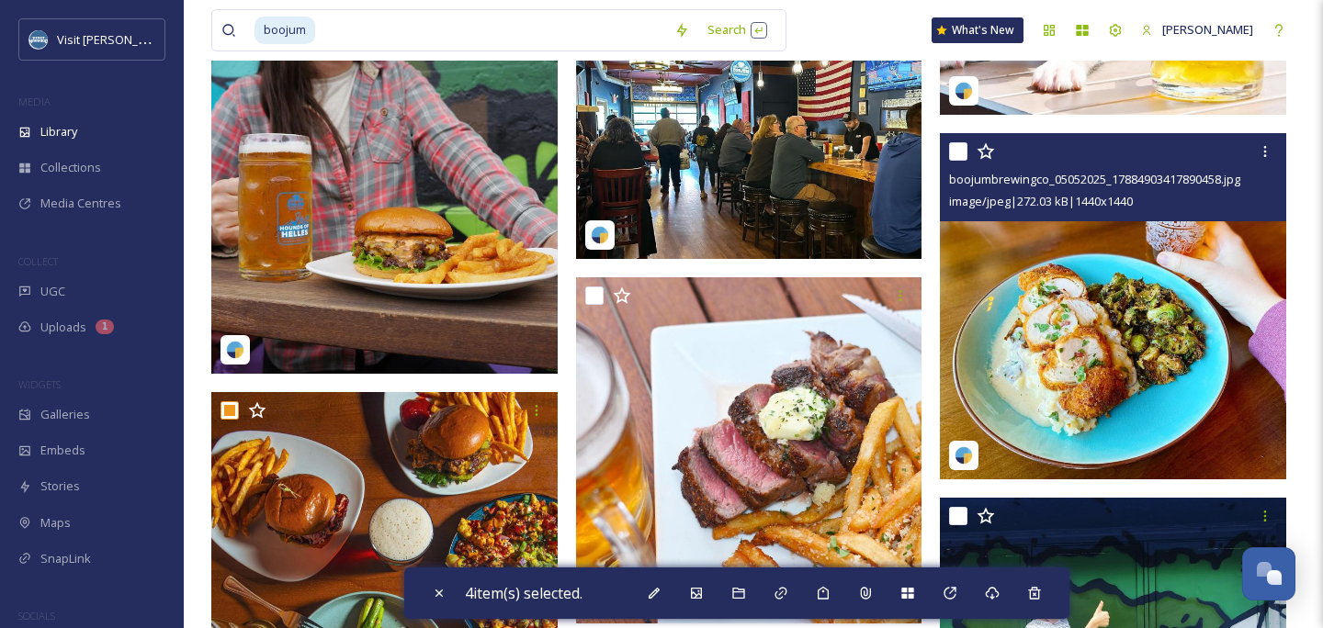
click at [961, 145] on input "checkbox" at bounding box center [958, 151] width 18 height 18
checkbox input "true"
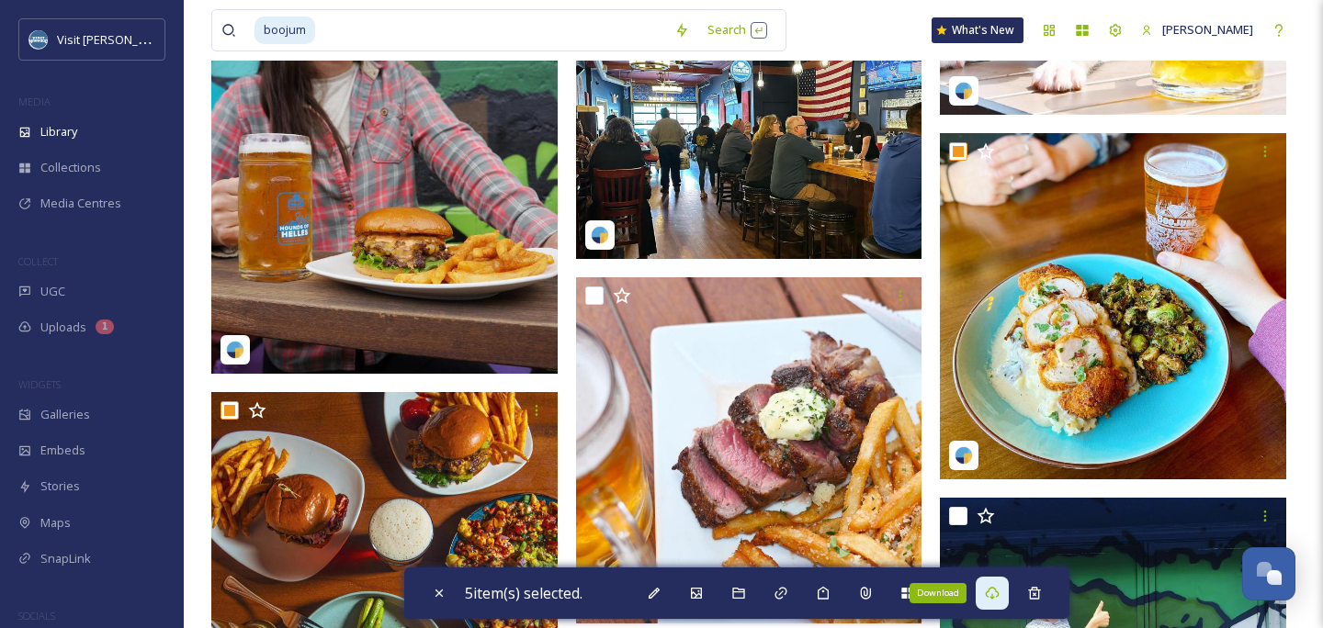
click at [999, 591] on icon at bounding box center [992, 593] width 14 height 13
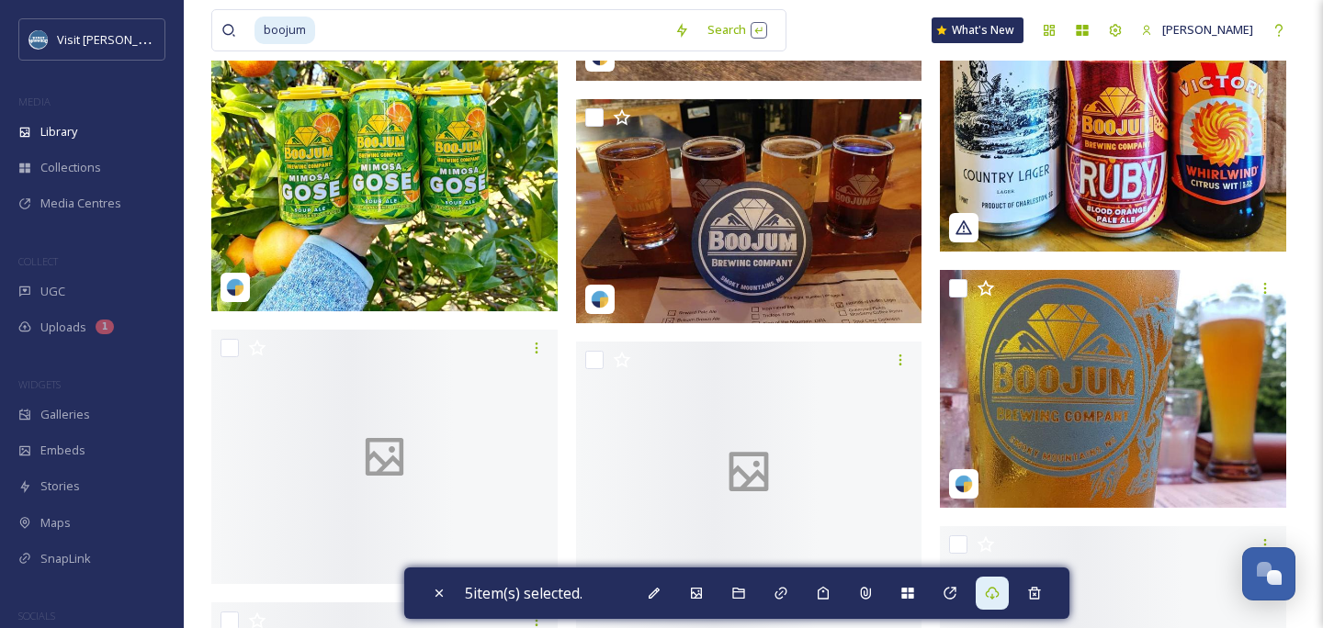
scroll to position [10258, 0]
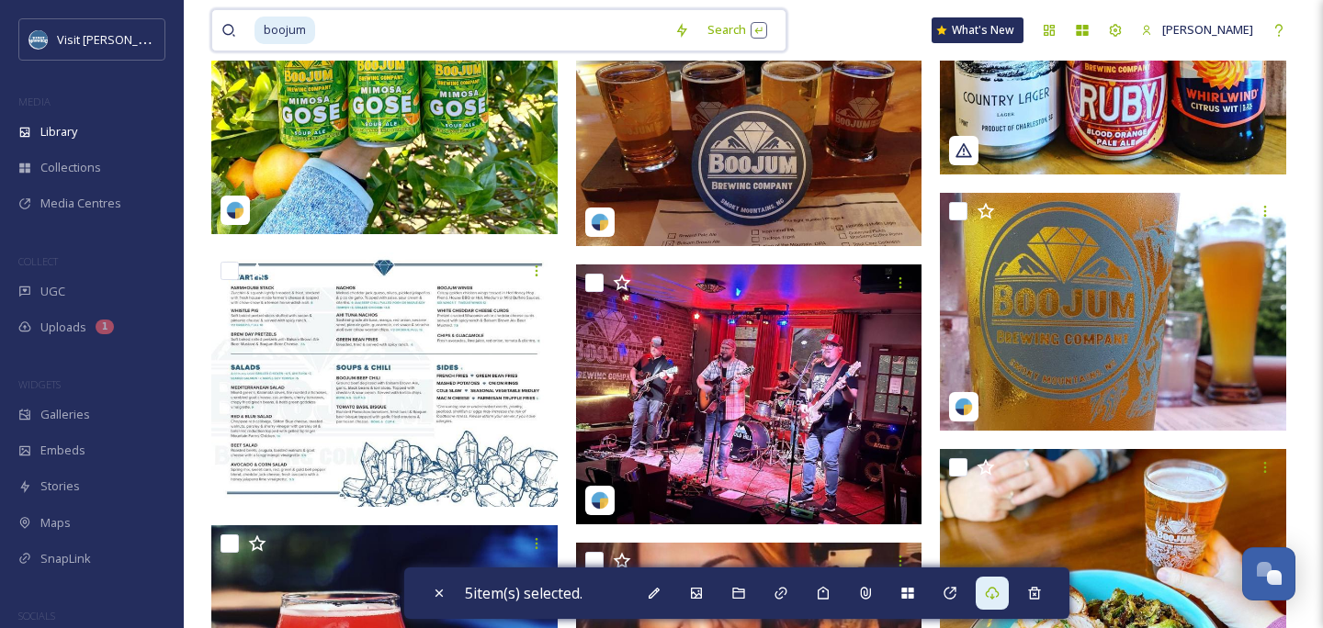
click at [467, 49] on input at bounding box center [491, 30] width 348 height 40
type input "b"
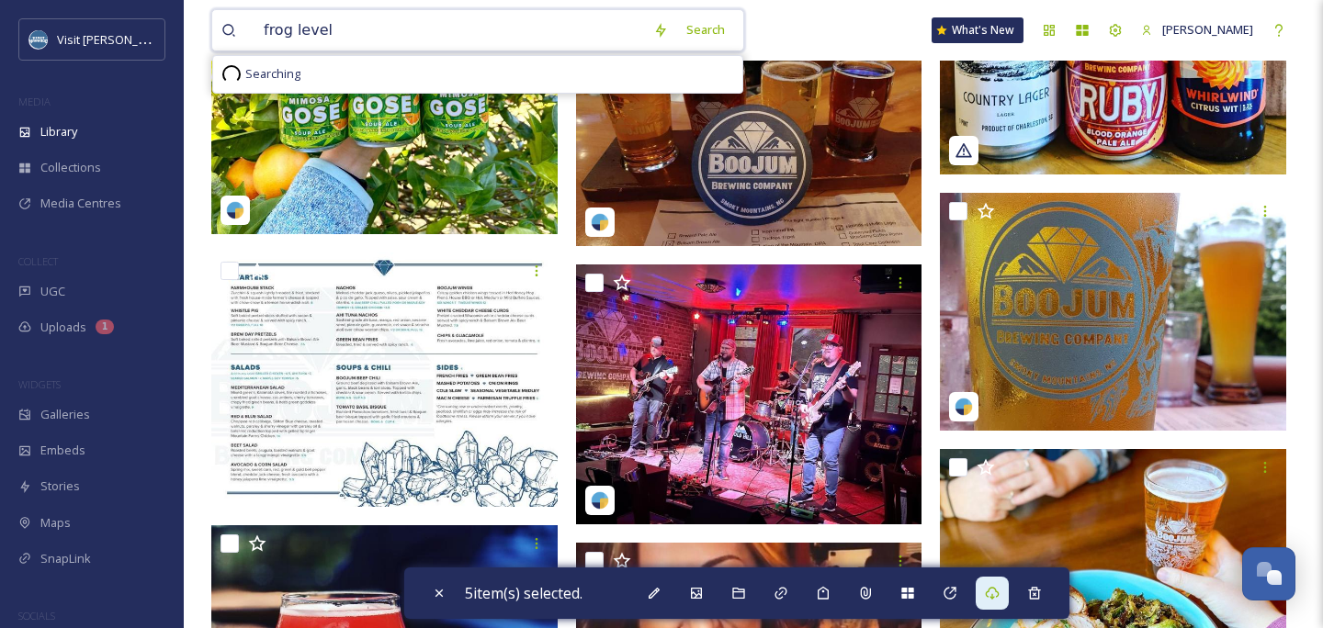
type input "frog level"
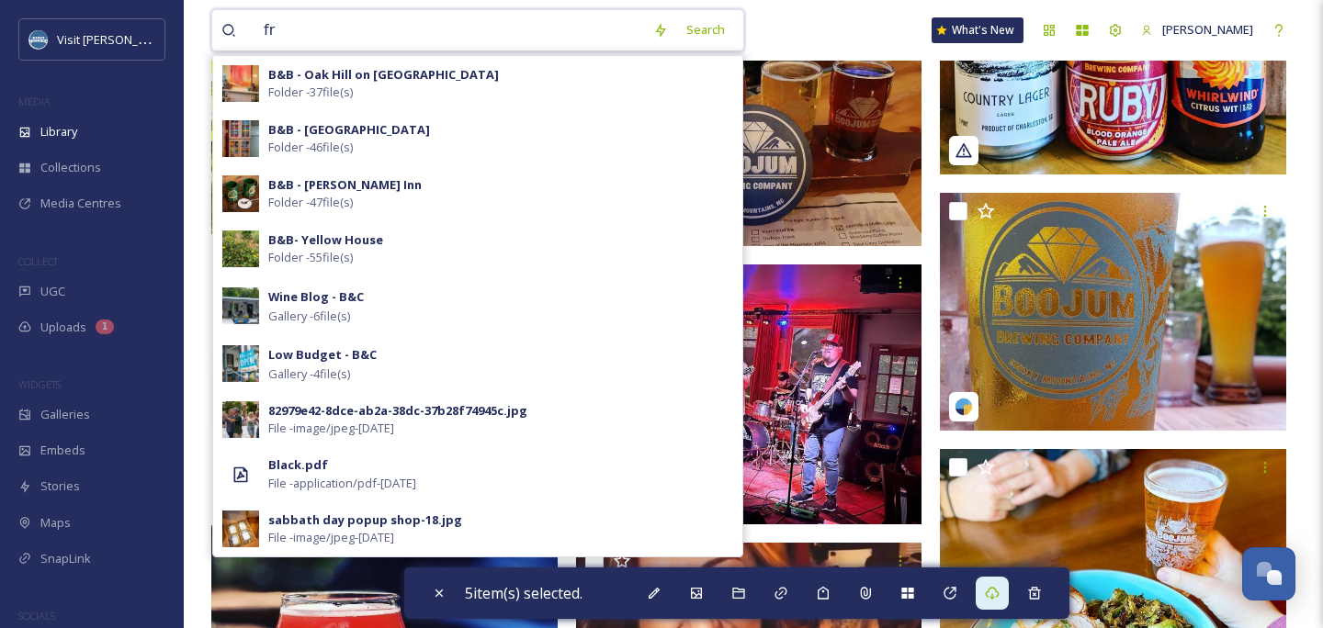
type input "f"
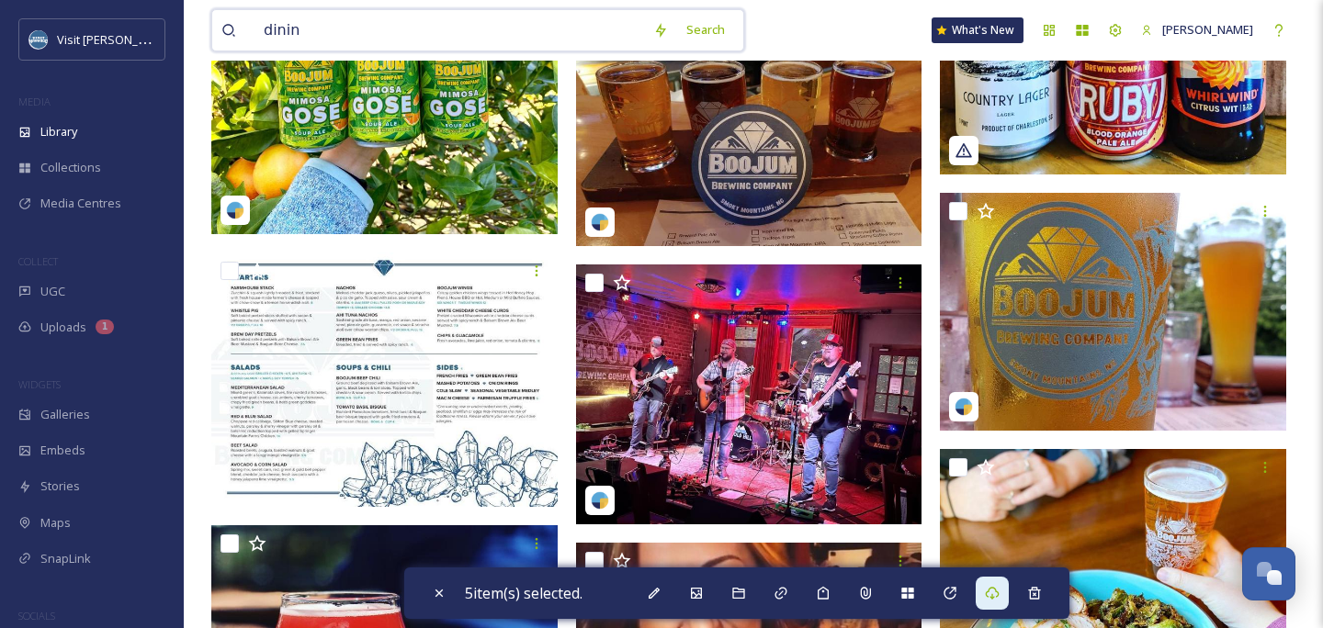
type input "dining"
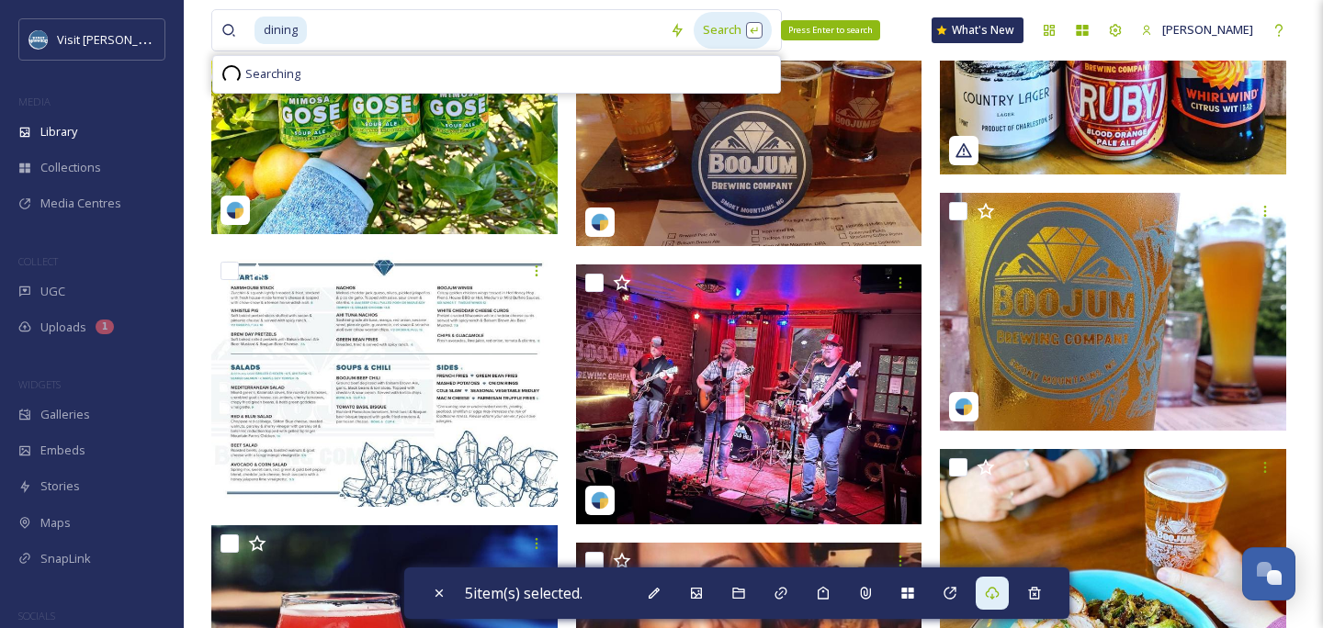
click at [747, 22] on div "Search Press Enter to search" at bounding box center [732, 30] width 78 height 36
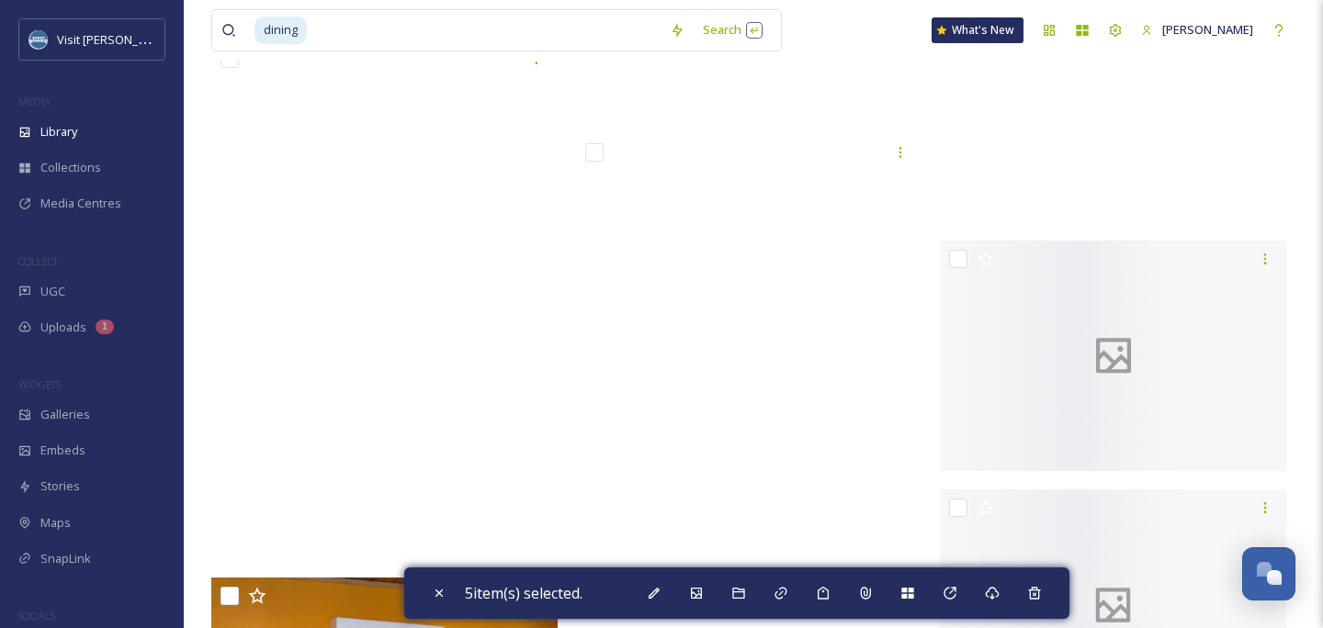
scroll to position [22170, 0]
